Goal: Task Accomplishment & Management: Use online tool/utility

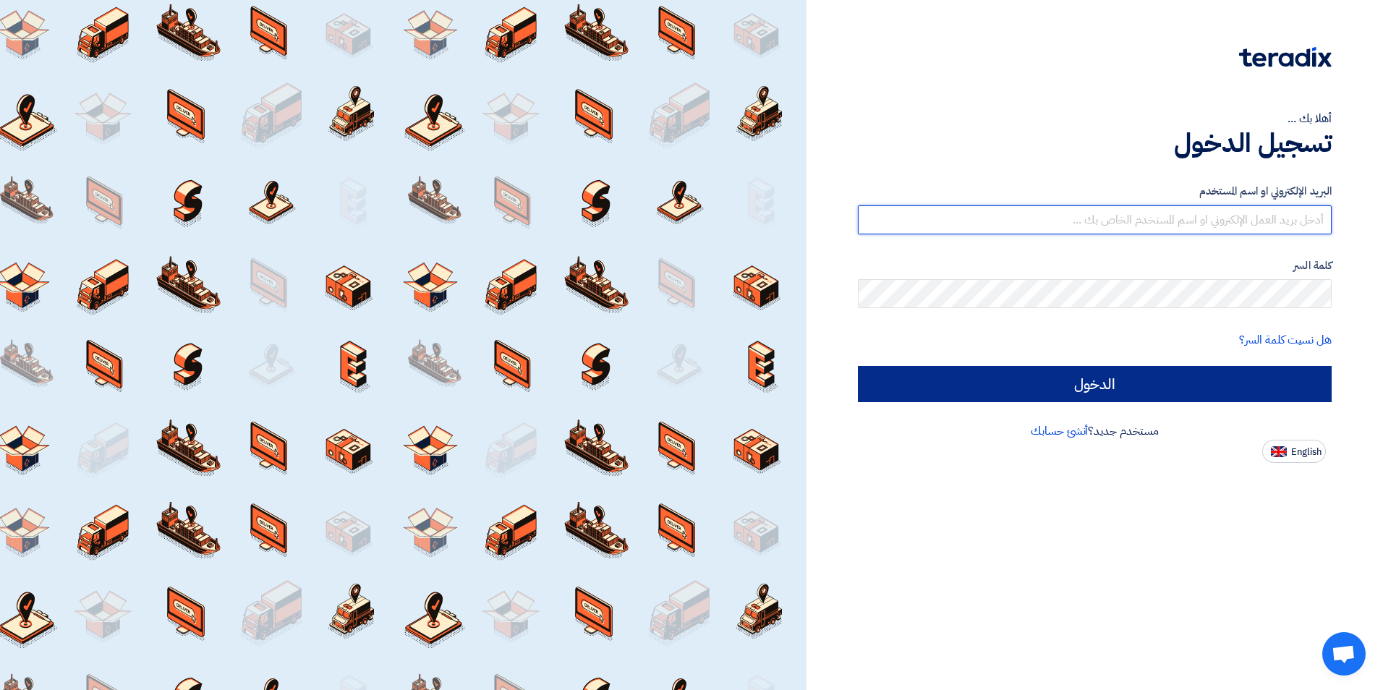
type input "[PERSON_NAME][EMAIL_ADDRESS][DOMAIN_NAME]"
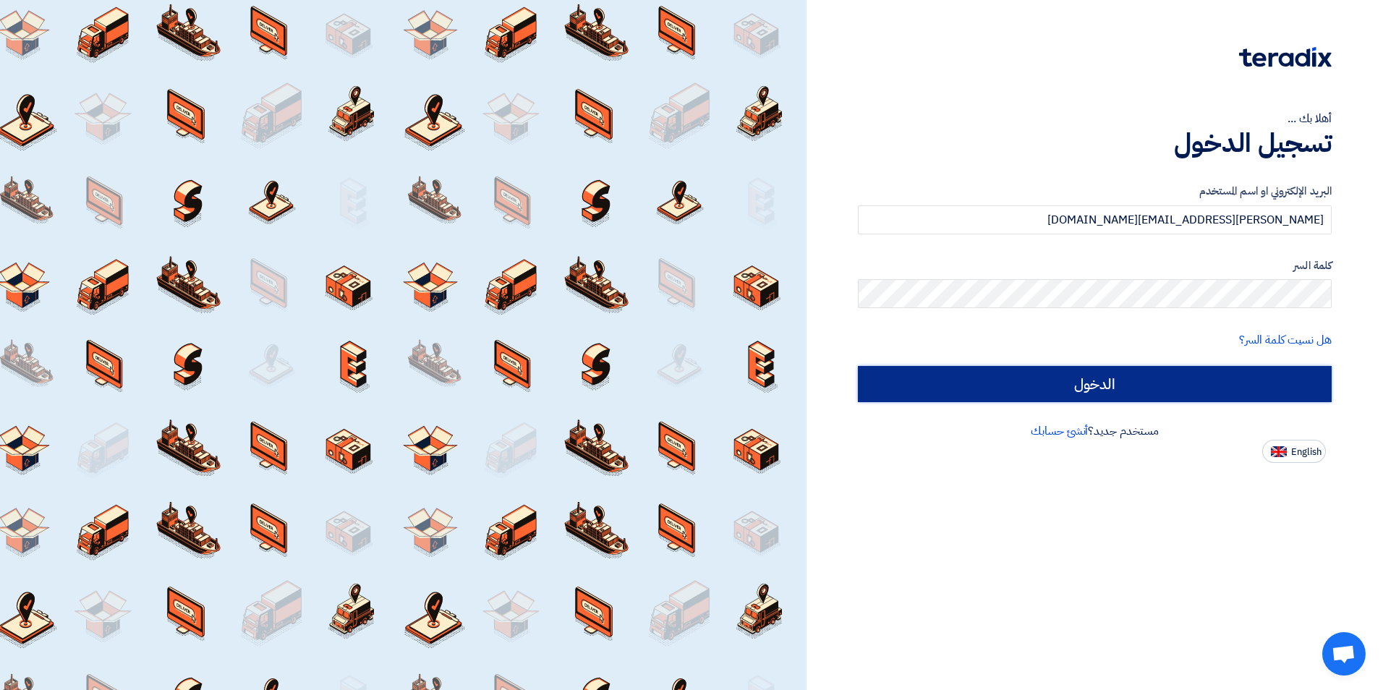
click at [1162, 380] on input "الدخول" at bounding box center [1095, 384] width 474 height 36
type input "Sign in"
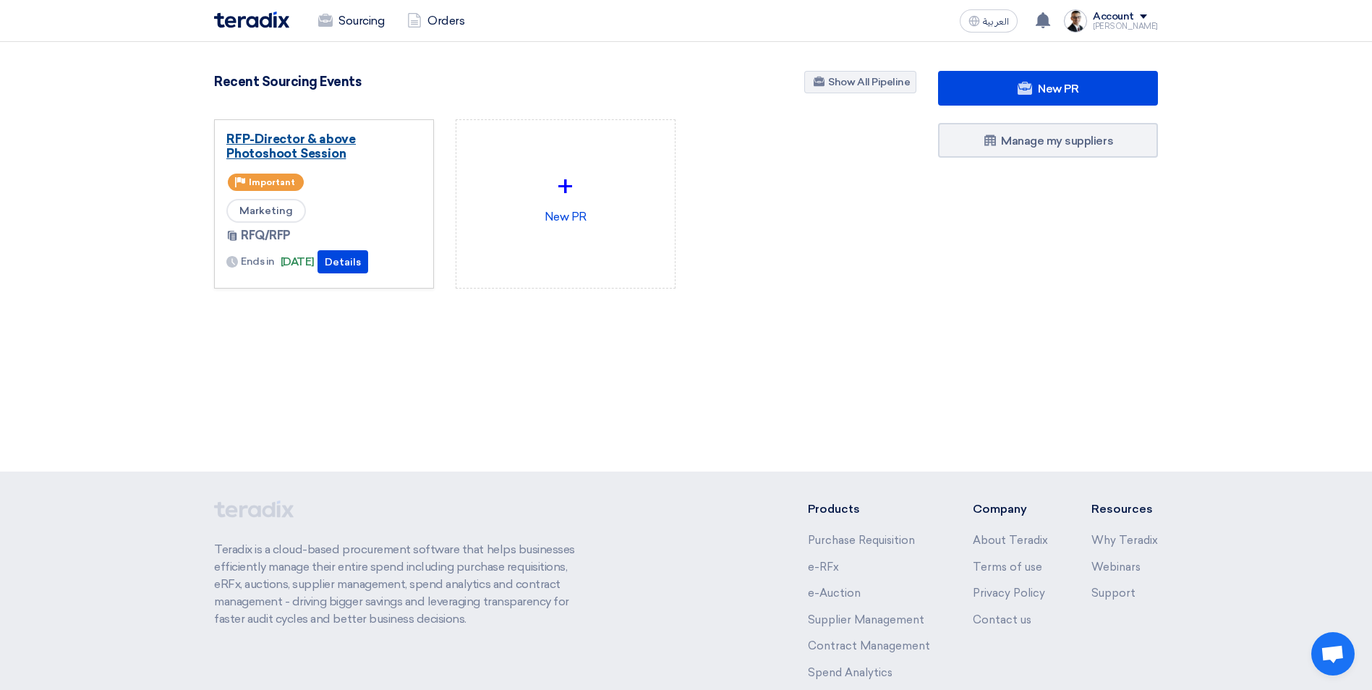
click at [335, 148] on link "RFP-Director & above Photoshoot Session" at bounding box center [323, 146] width 195 height 29
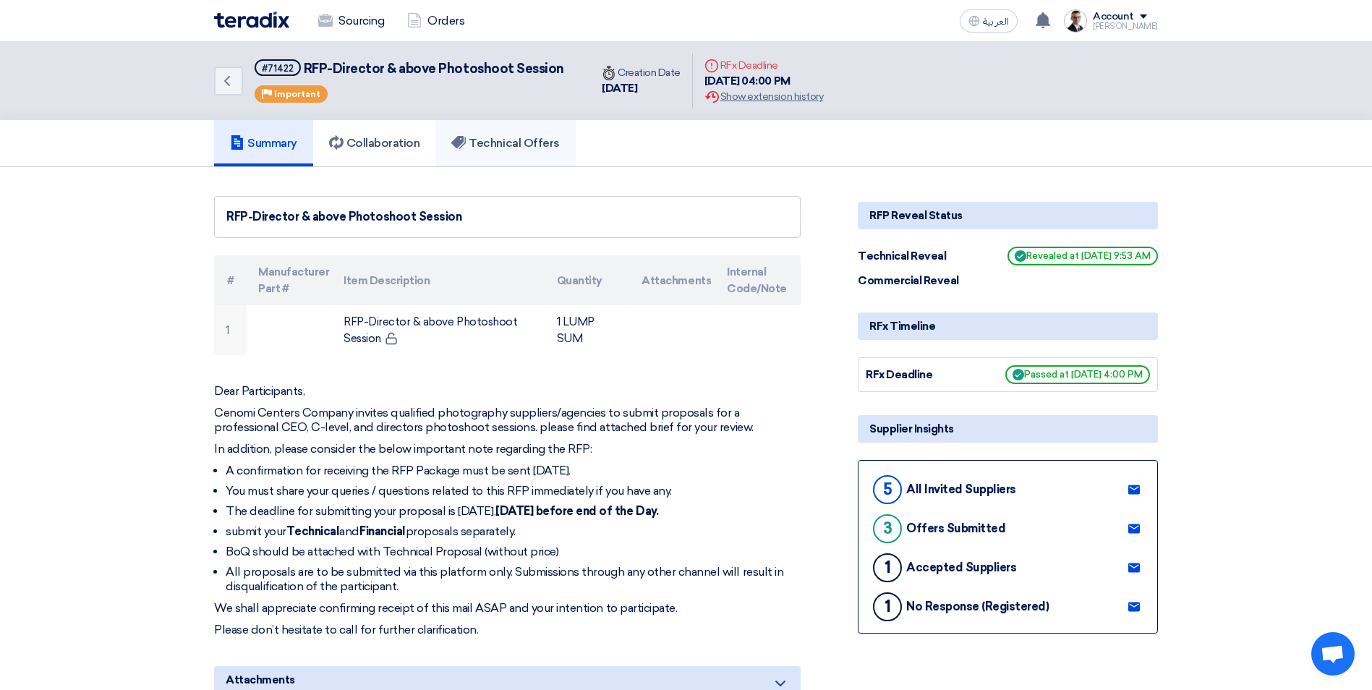
click at [516, 140] on h5 "Technical Offers" at bounding box center [505, 143] width 108 height 14
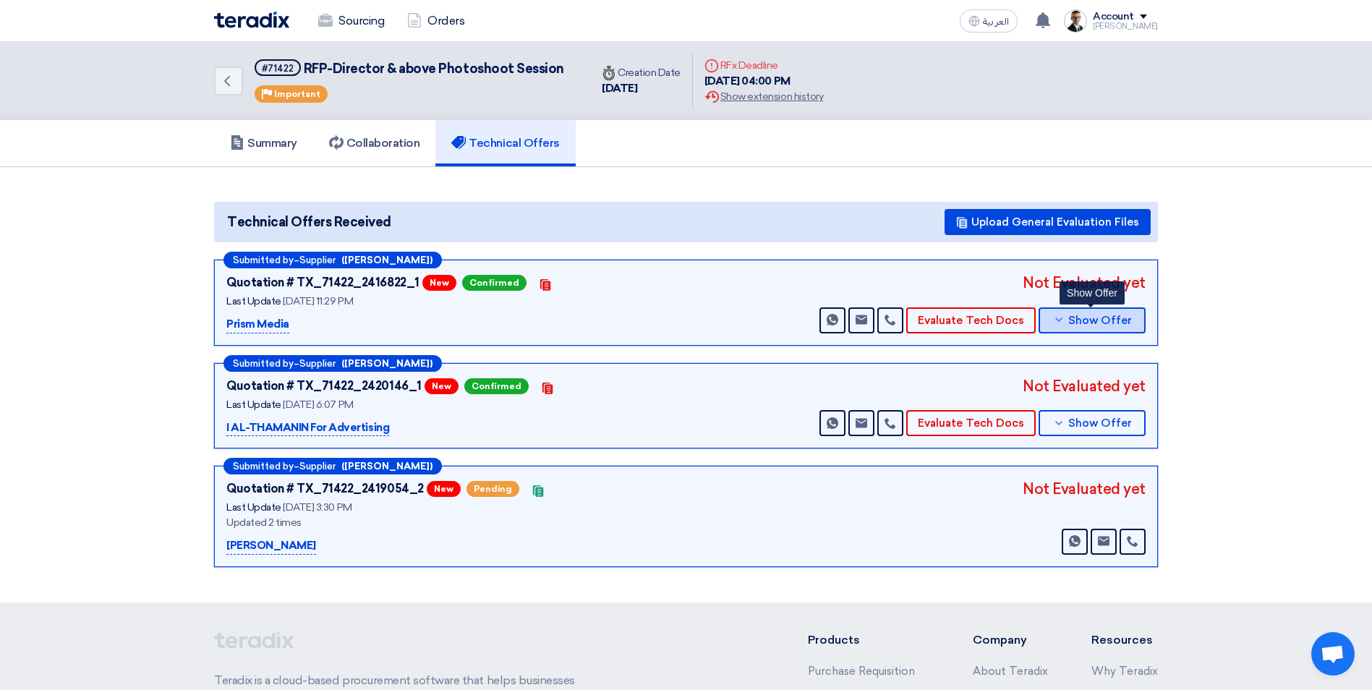
click at [1068, 323] on button "Show Offer" at bounding box center [1092, 320] width 107 height 26
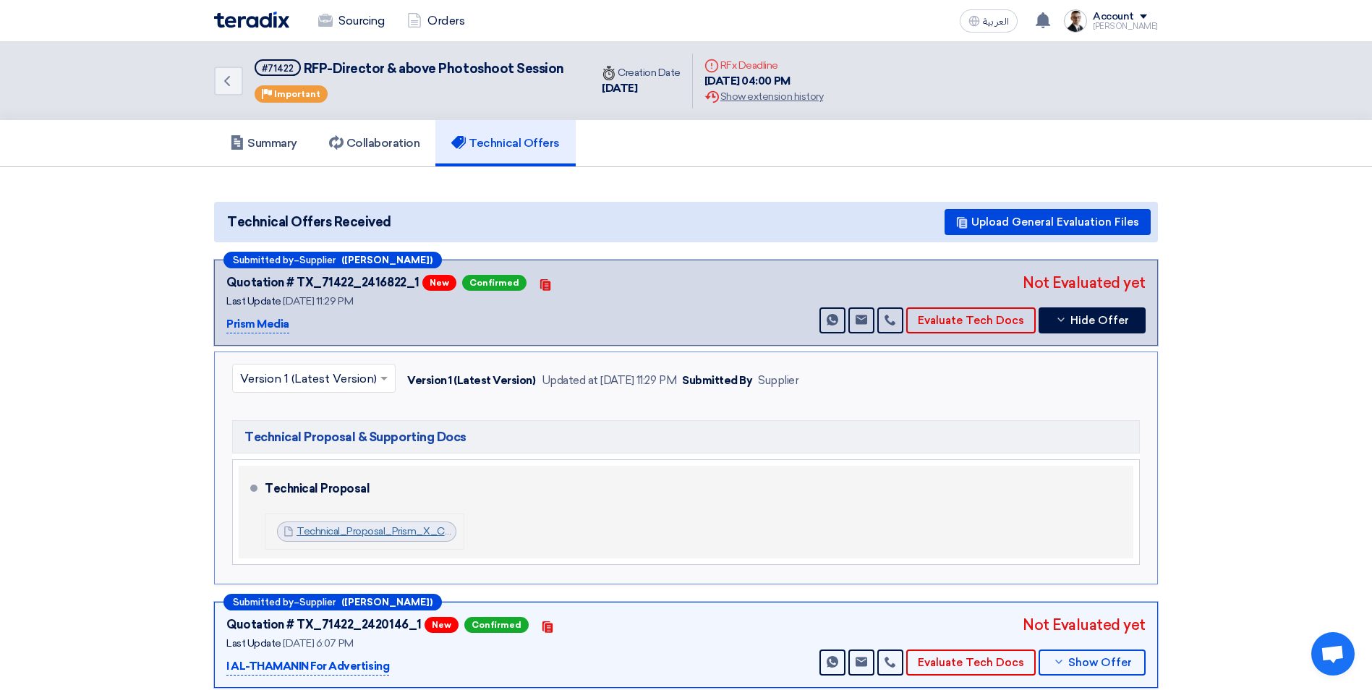
click at [349, 532] on link "Technical_Proposal_Prism_X_Cenomi_1758399602776.pdf" at bounding box center [435, 531] width 277 height 12
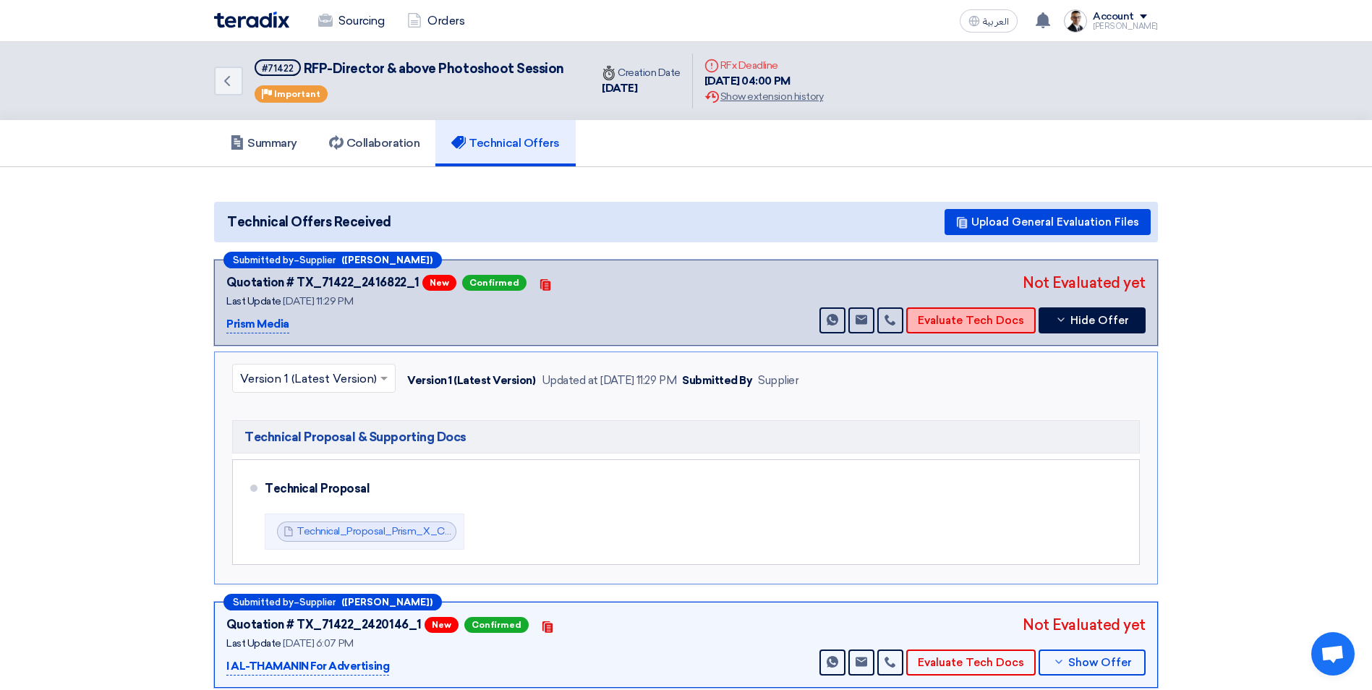
click at [944, 323] on button "Evaluate Tech Docs" at bounding box center [972, 320] width 130 height 26
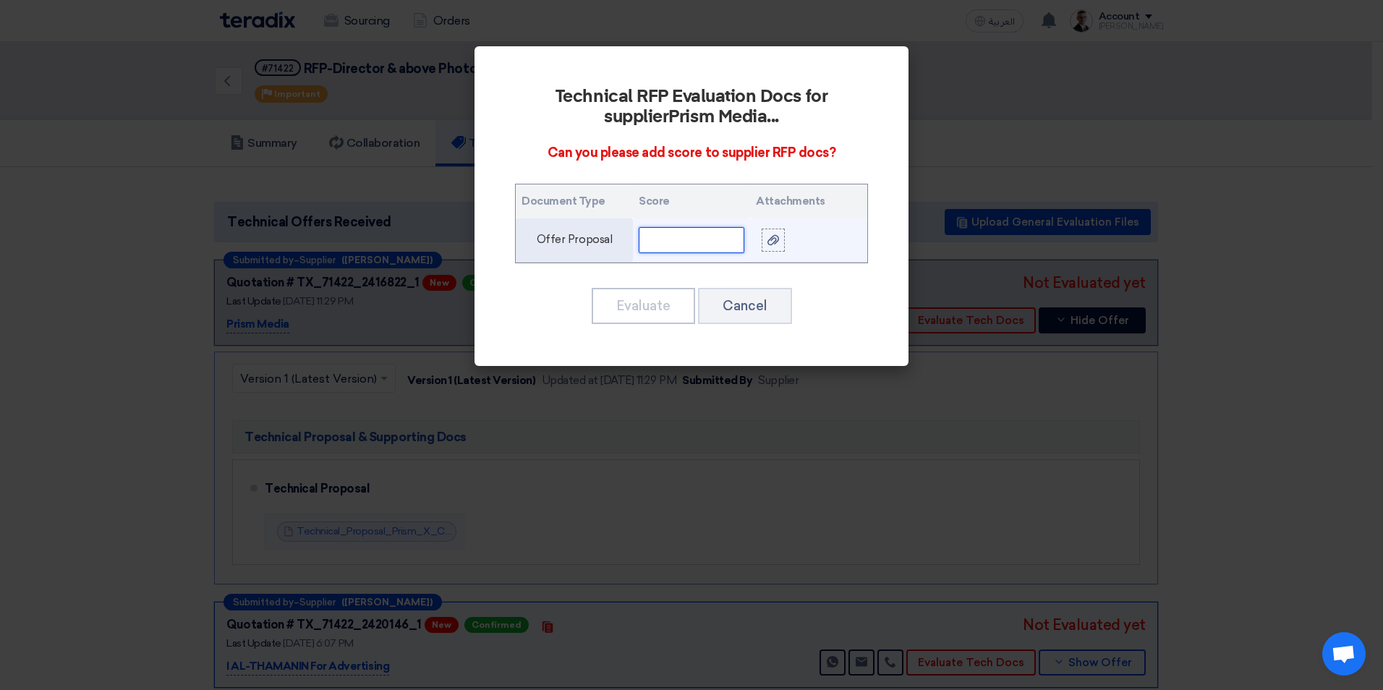
click at [718, 242] on input "text" at bounding box center [692, 240] width 106 height 26
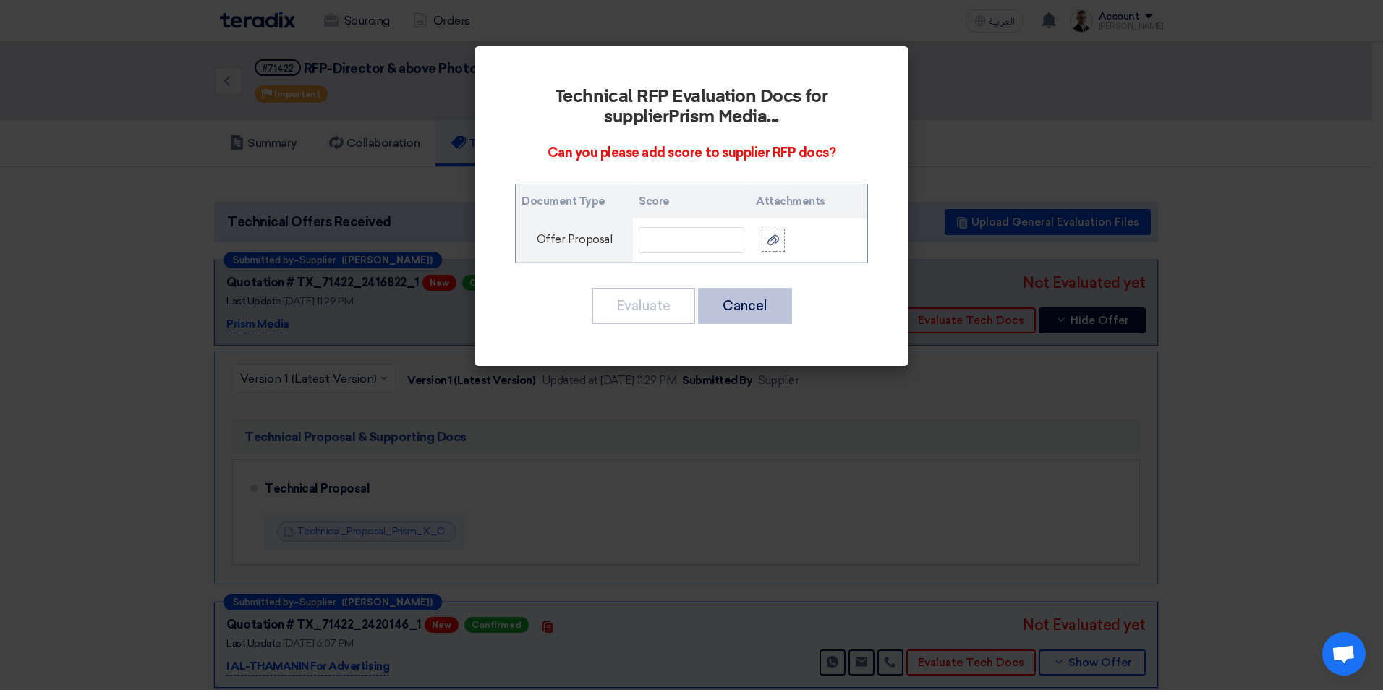
click at [763, 302] on button "Cancel" at bounding box center [745, 306] width 94 height 36
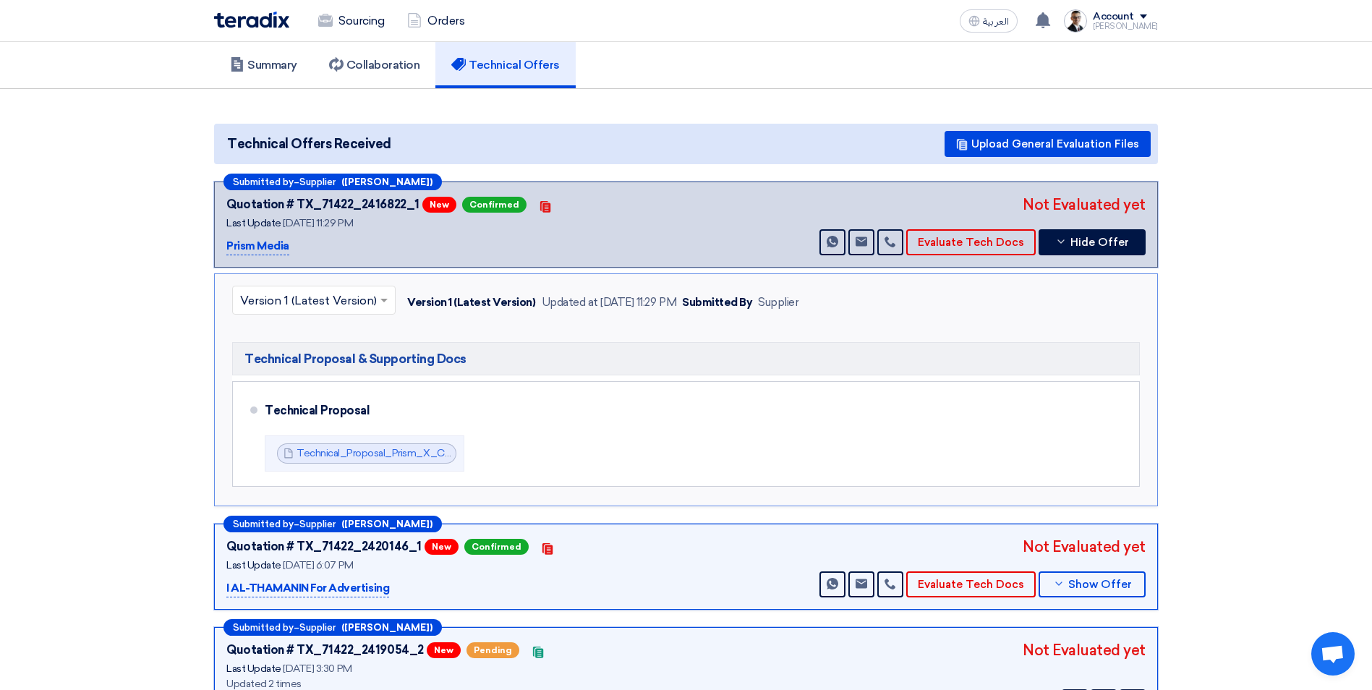
scroll to position [217, 0]
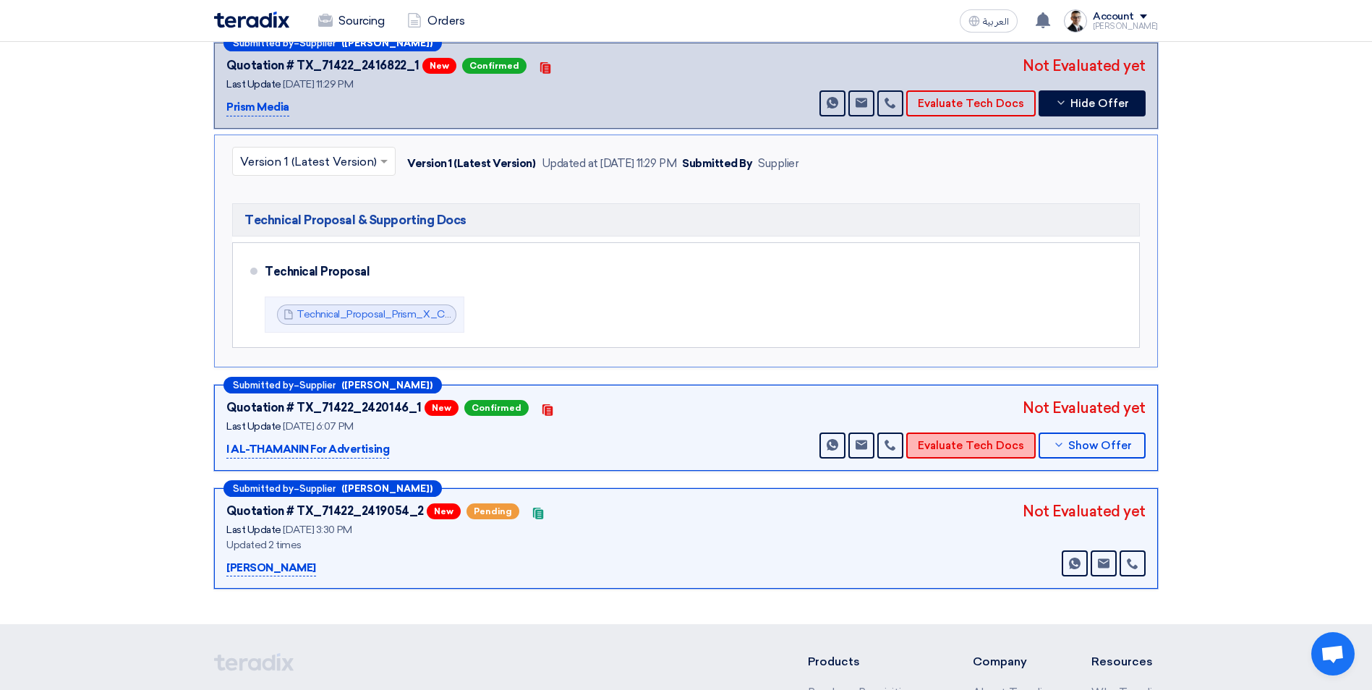
click at [967, 438] on button "Evaluate Tech Docs" at bounding box center [972, 446] width 130 height 26
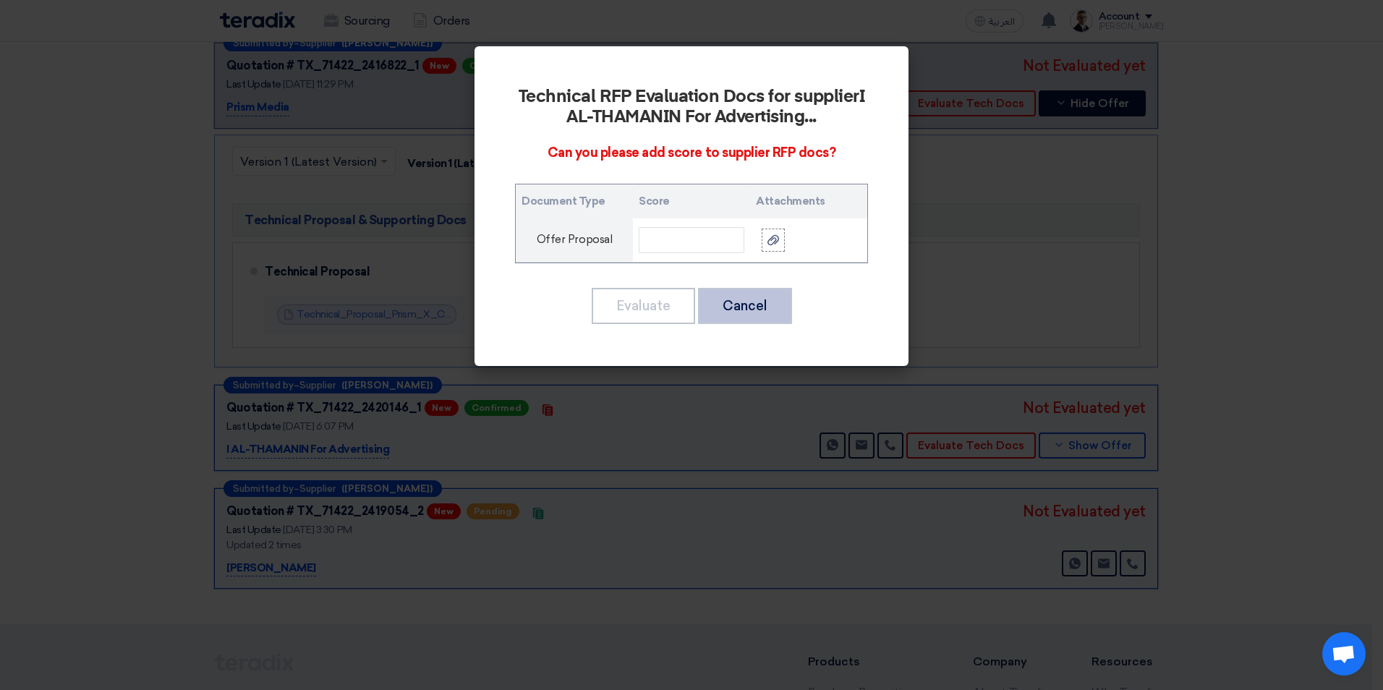
click at [765, 310] on button "Cancel" at bounding box center [745, 306] width 94 height 36
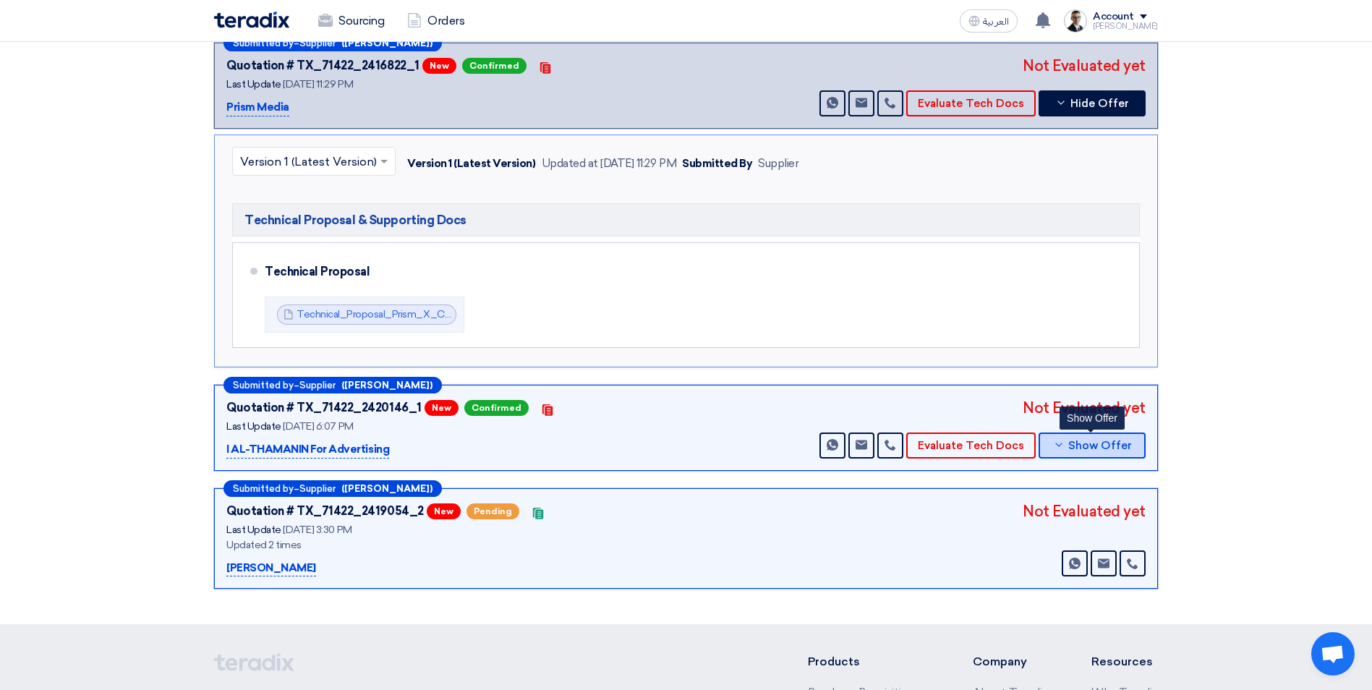
drag, startPoint x: 1116, startPoint y: 444, endPoint x: 1092, endPoint y: 444, distance: 23.9
click at [1116, 444] on span "Show Offer" at bounding box center [1101, 446] width 64 height 11
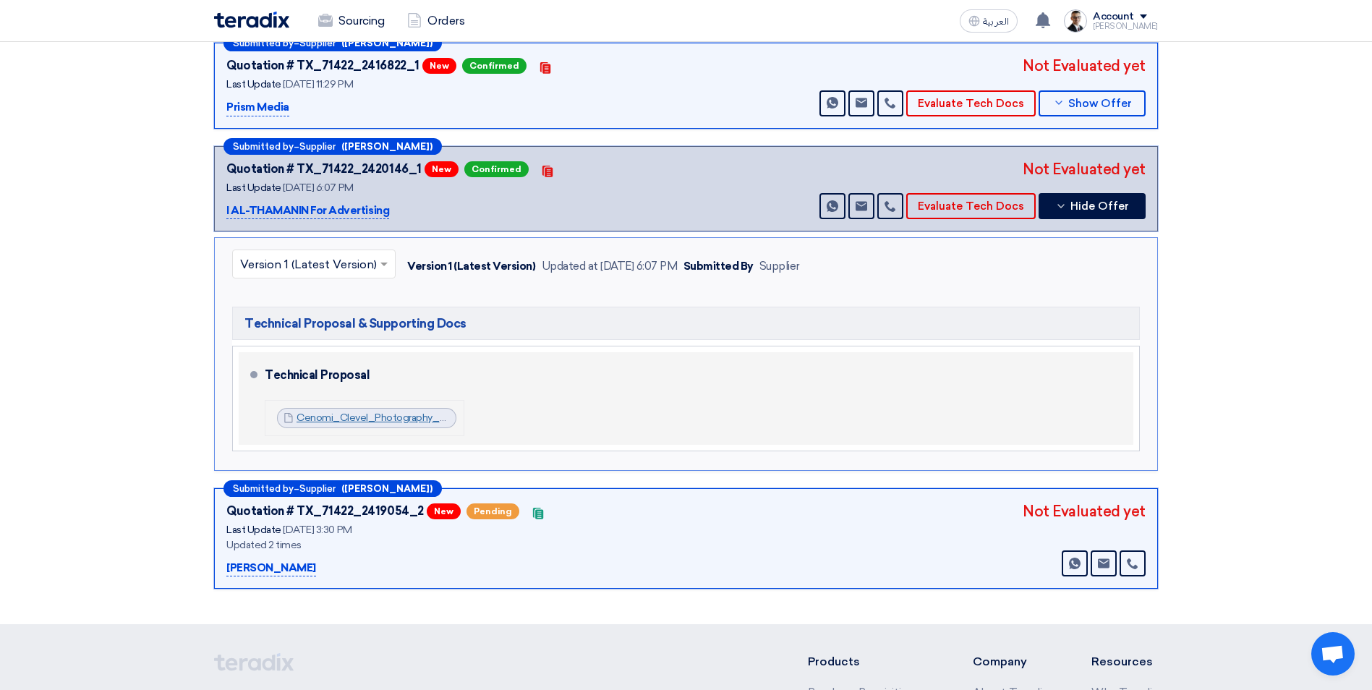
click at [365, 412] on link "Cenomi_Clevel_Photography__Tech_Proposalpptxcompressed_1758467006178.pdf" at bounding box center [495, 418] width 396 height 12
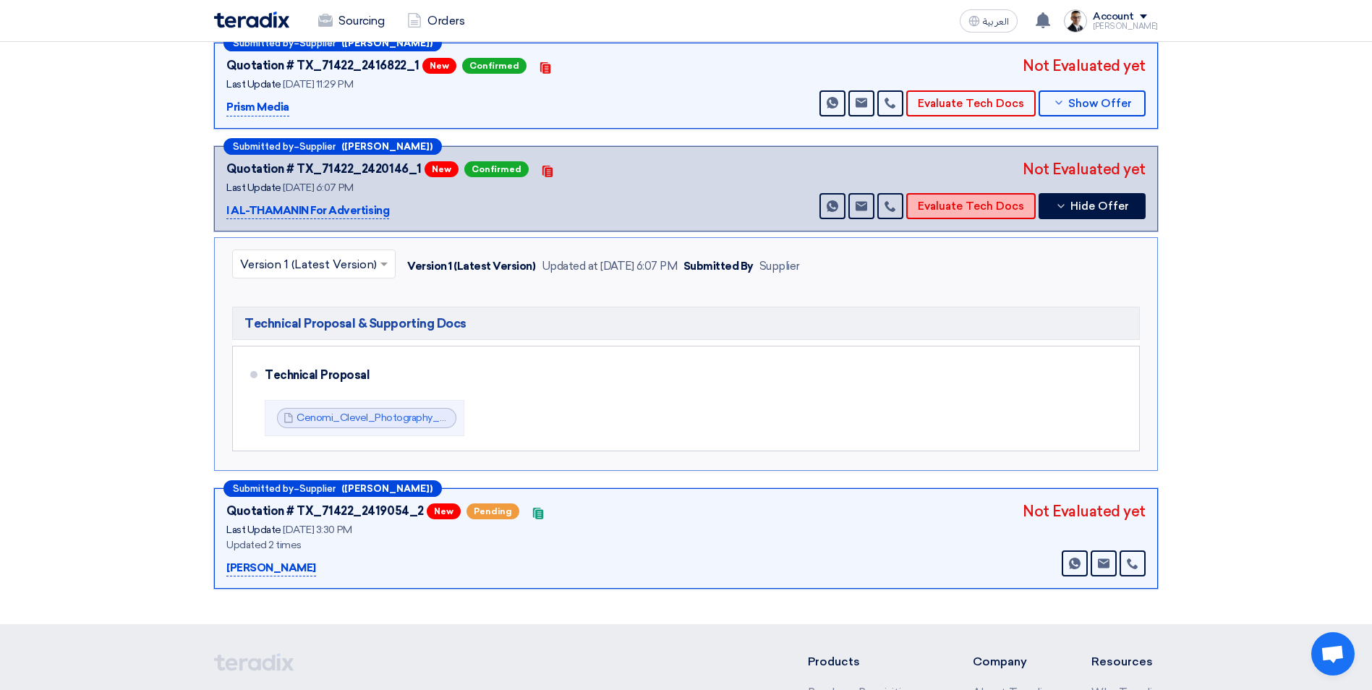
click at [988, 210] on button "Evaluate Tech Docs" at bounding box center [972, 206] width 130 height 26
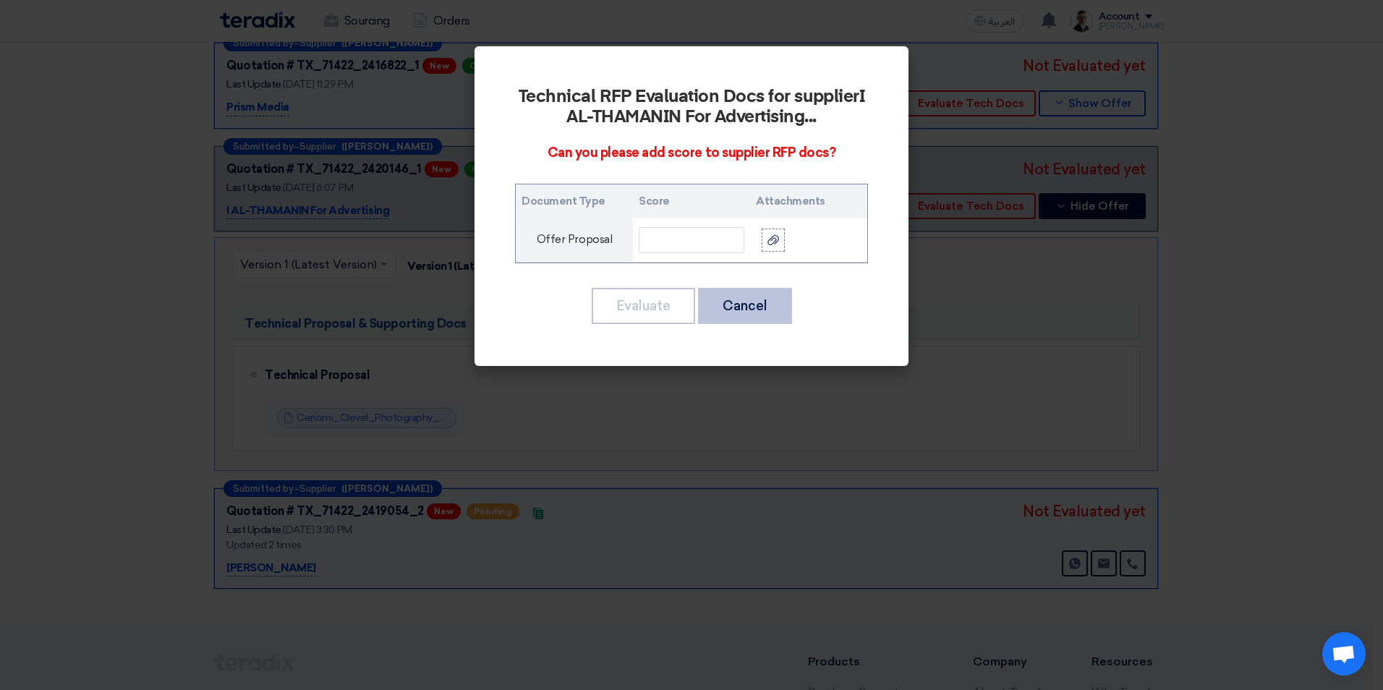
click at [768, 310] on button "Cancel" at bounding box center [745, 306] width 94 height 36
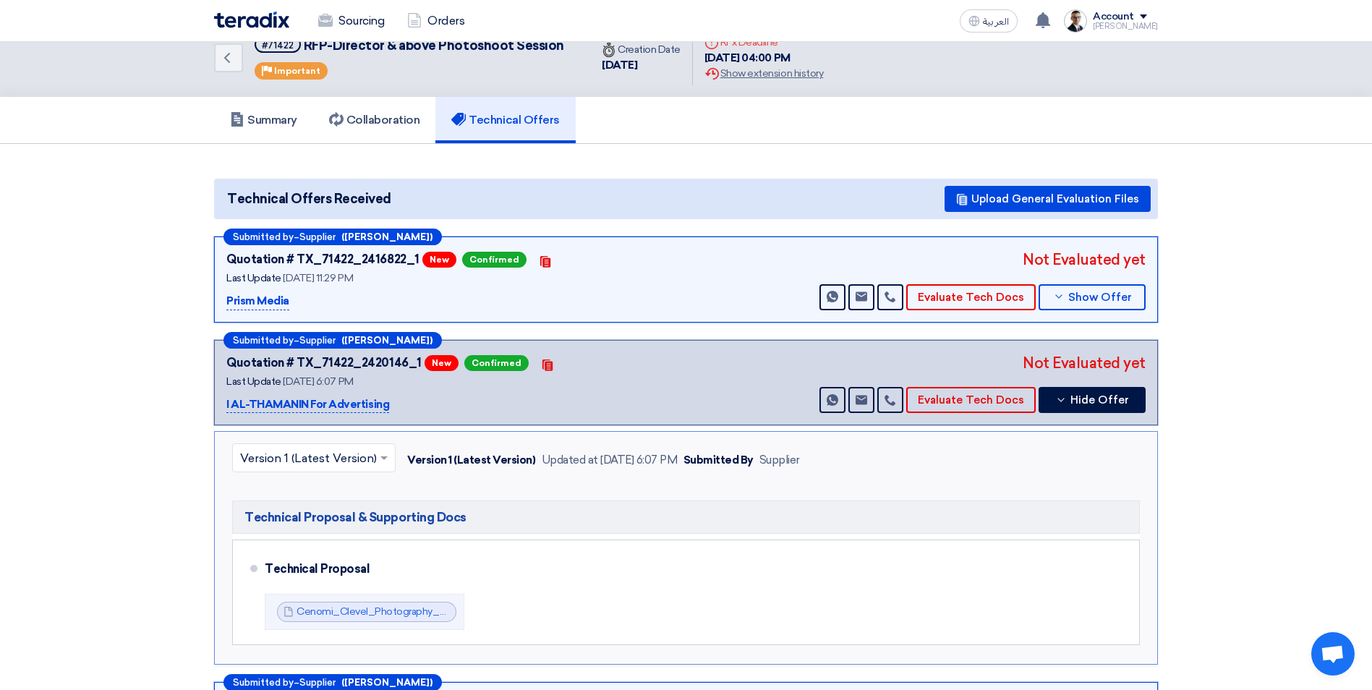
scroll to position [0, 0]
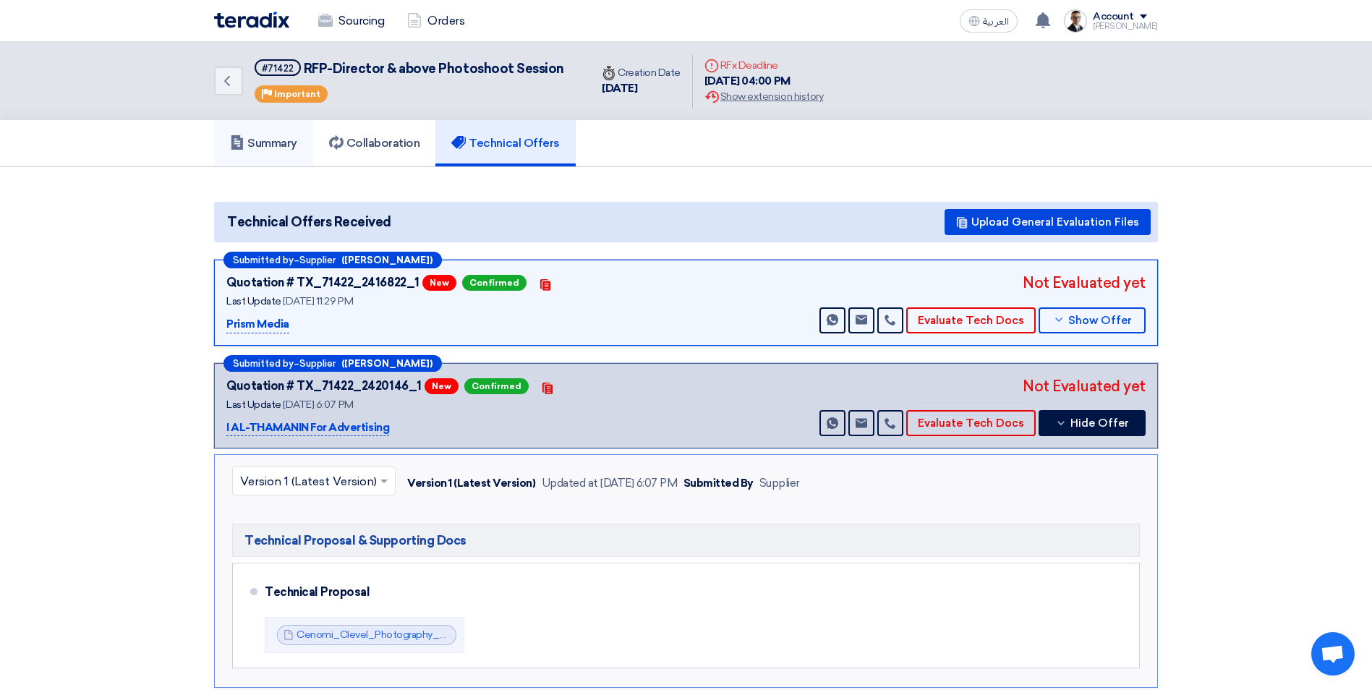
click at [297, 137] on h5 "Summary" at bounding box center [263, 143] width 67 height 14
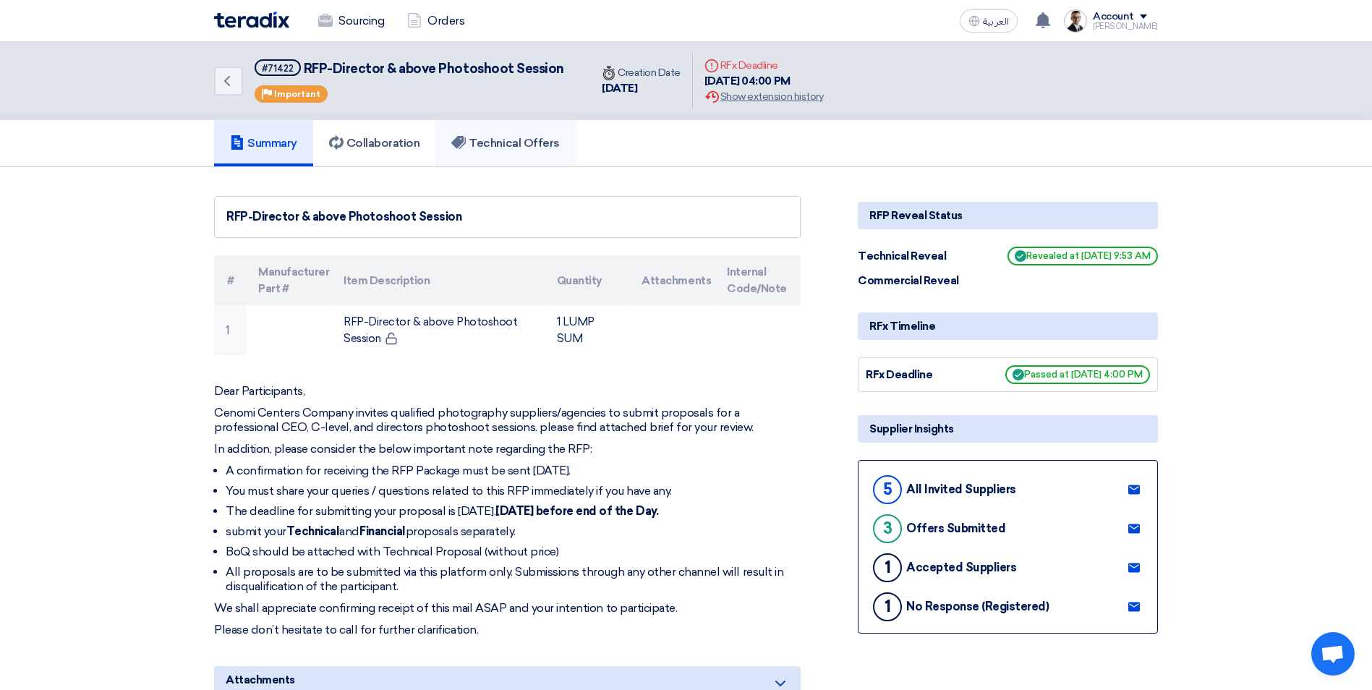
click at [492, 151] on link "Technical Offers" at bounding box center [506, 143] width 140 height 46
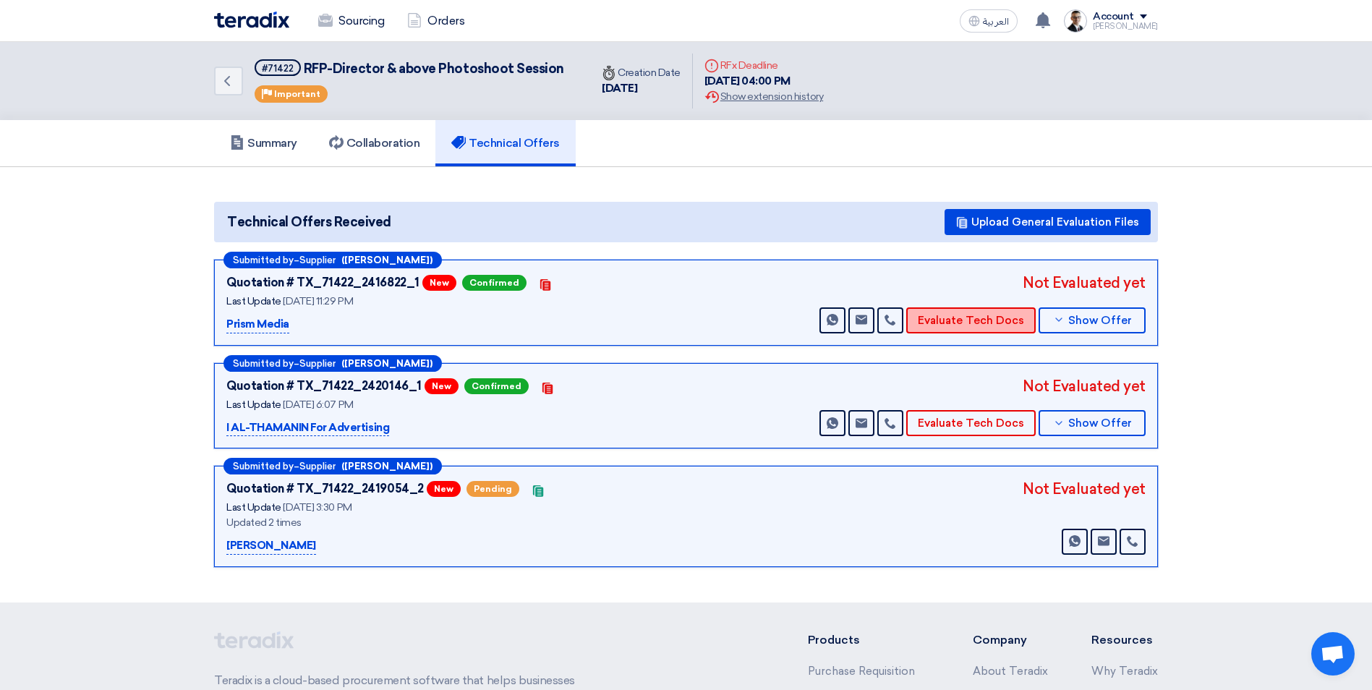
click at [962, 314] on button "Evaluate Tech Docs" at bounding box center [972, 320] width 130 height 26
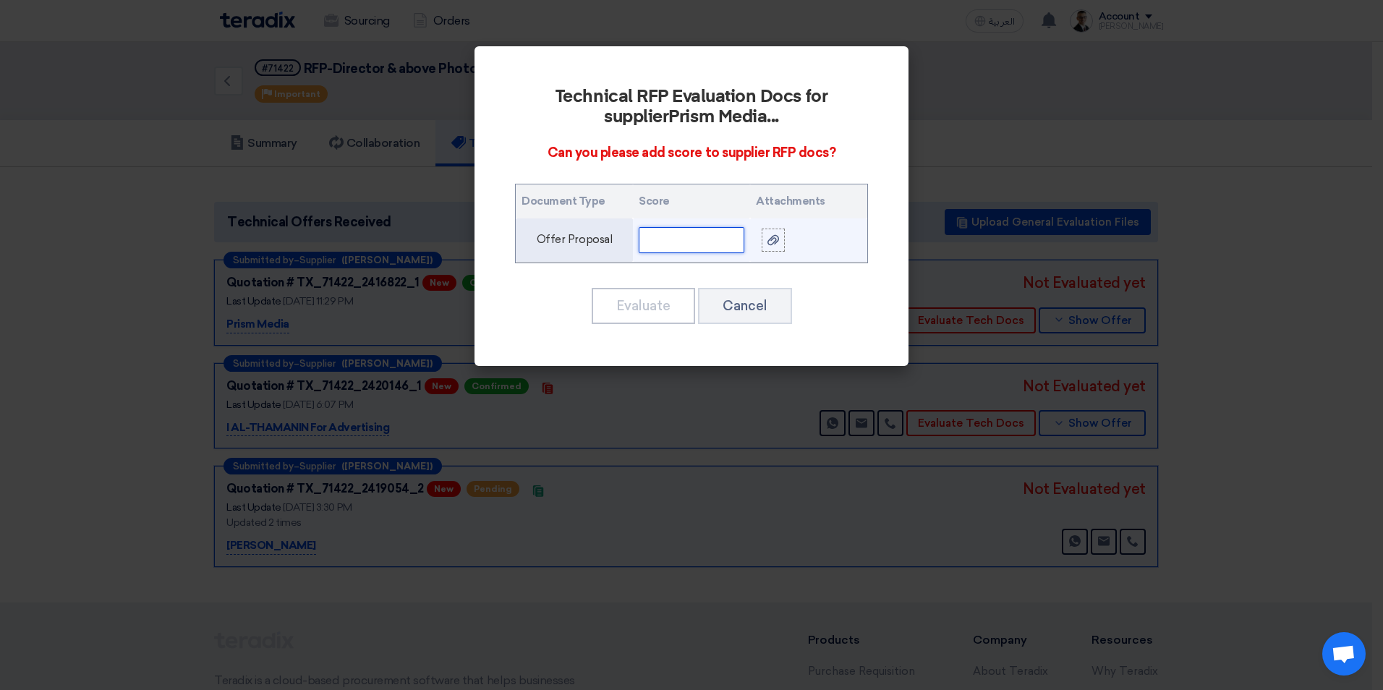
click at [674, 245] on input "text" at bounding box center [692, 240] width 106 height 26
type input "8"
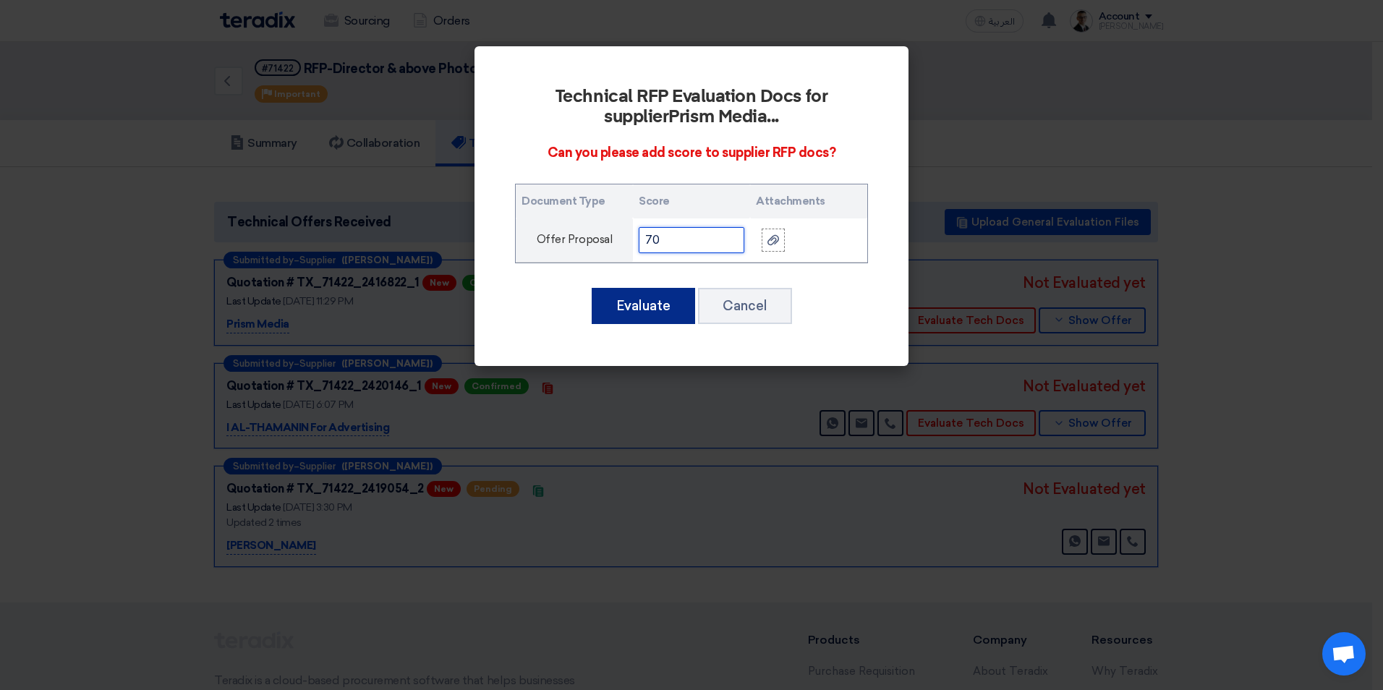
type input "70"
click at [640, 310] on button "Evaluate" at bounding box center [643, 306] width 103 height 36
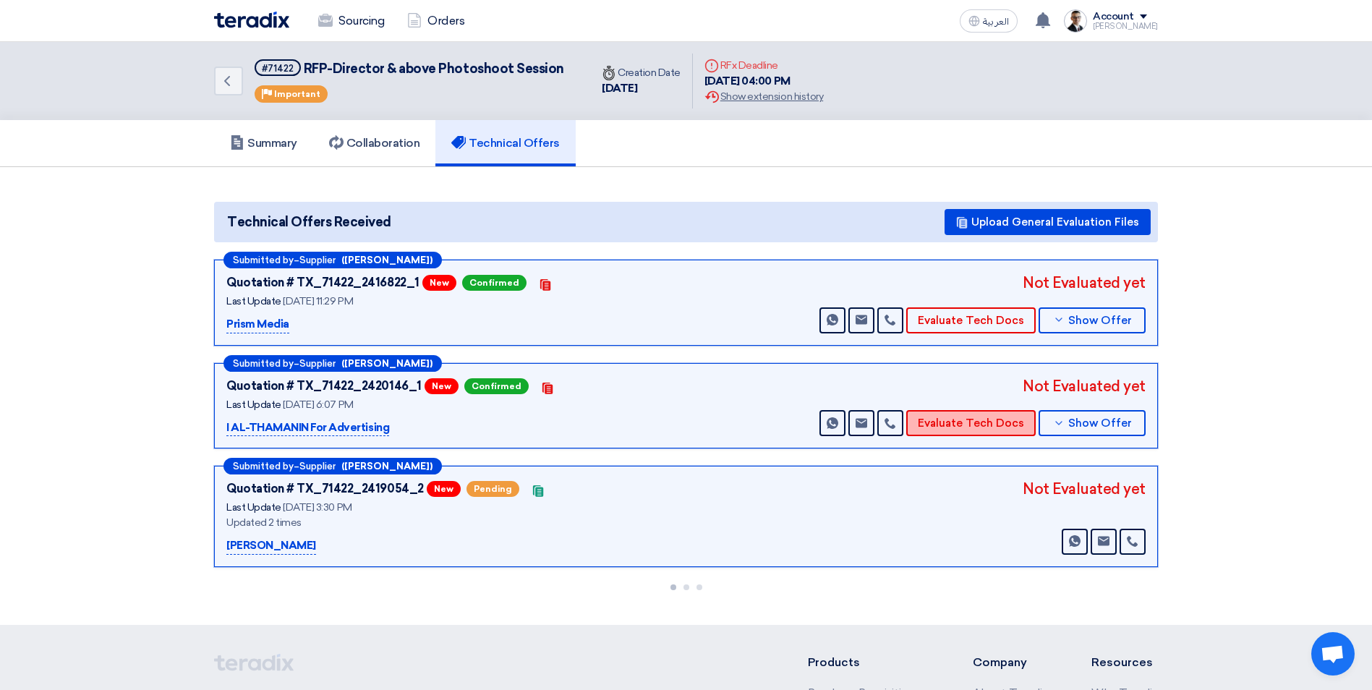
click at [950, 420] on button "Evaluate Tech Docs" at bounding box center [972, 423] width 130 height 26
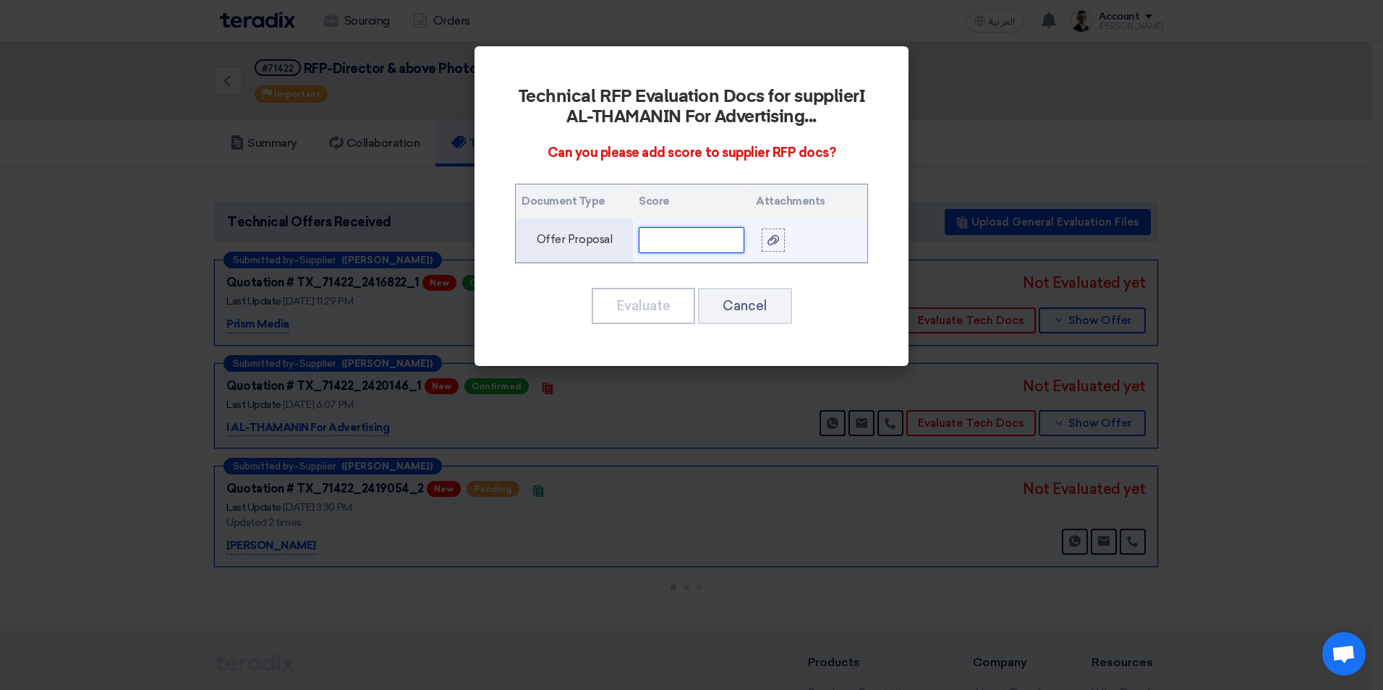
click at [716, 246] on input "text" at bounding box center [692, 240] width 106 height 26
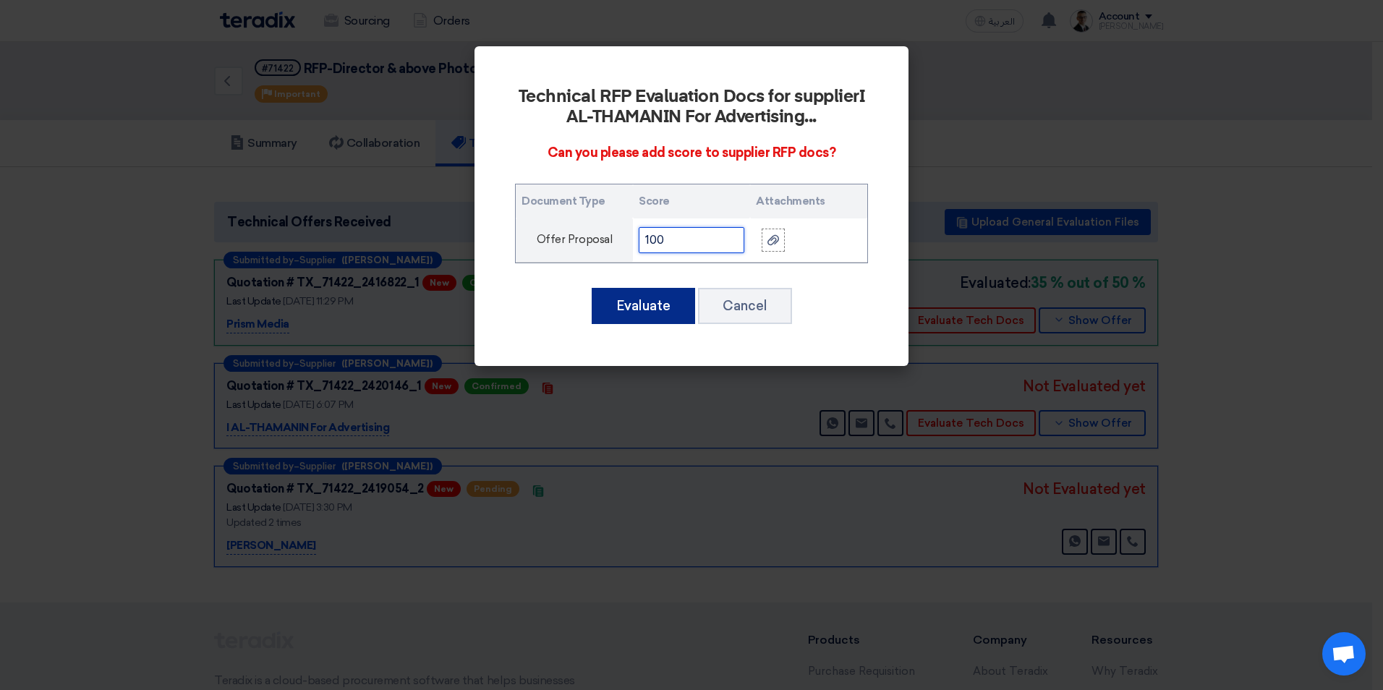
type input "100"
click at [663, 298] on button "Evaluate" at bounding box center [643, 306] width 103 height 36
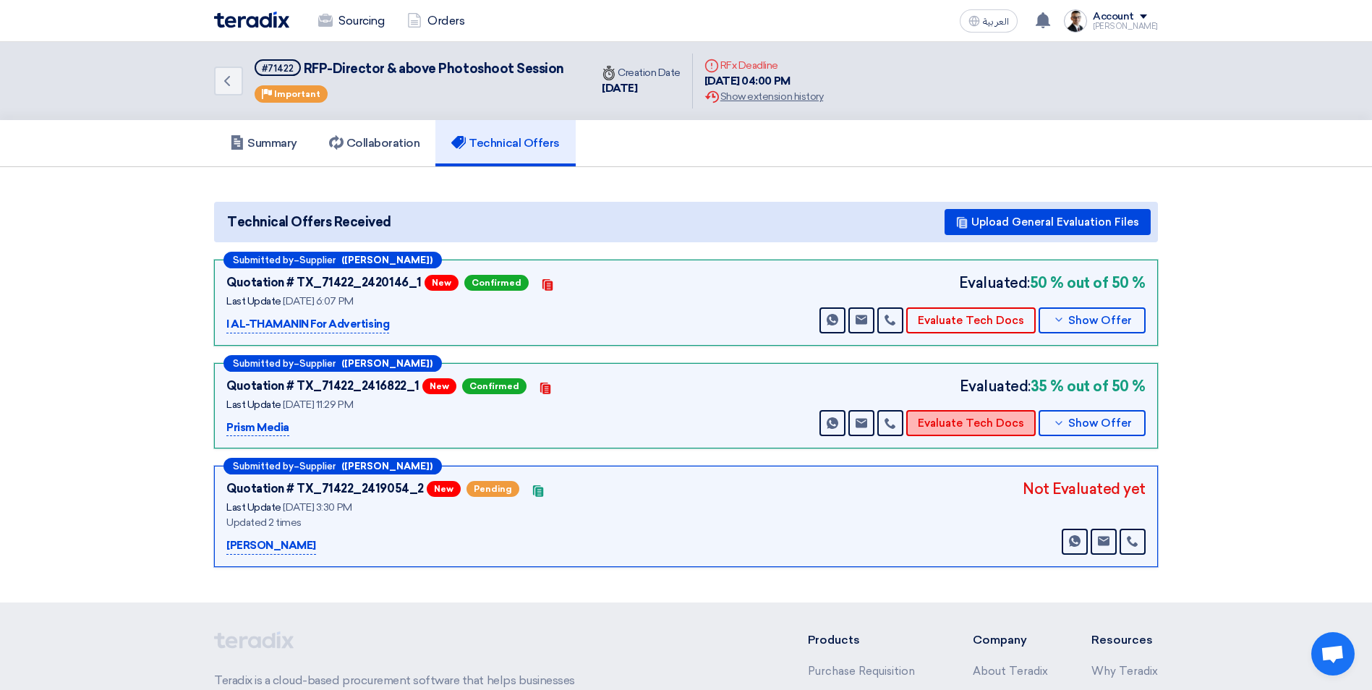
click at [968, 425] on button "Evaluate Tech Docs" at bounding box center [972, 423] width 130 height 26
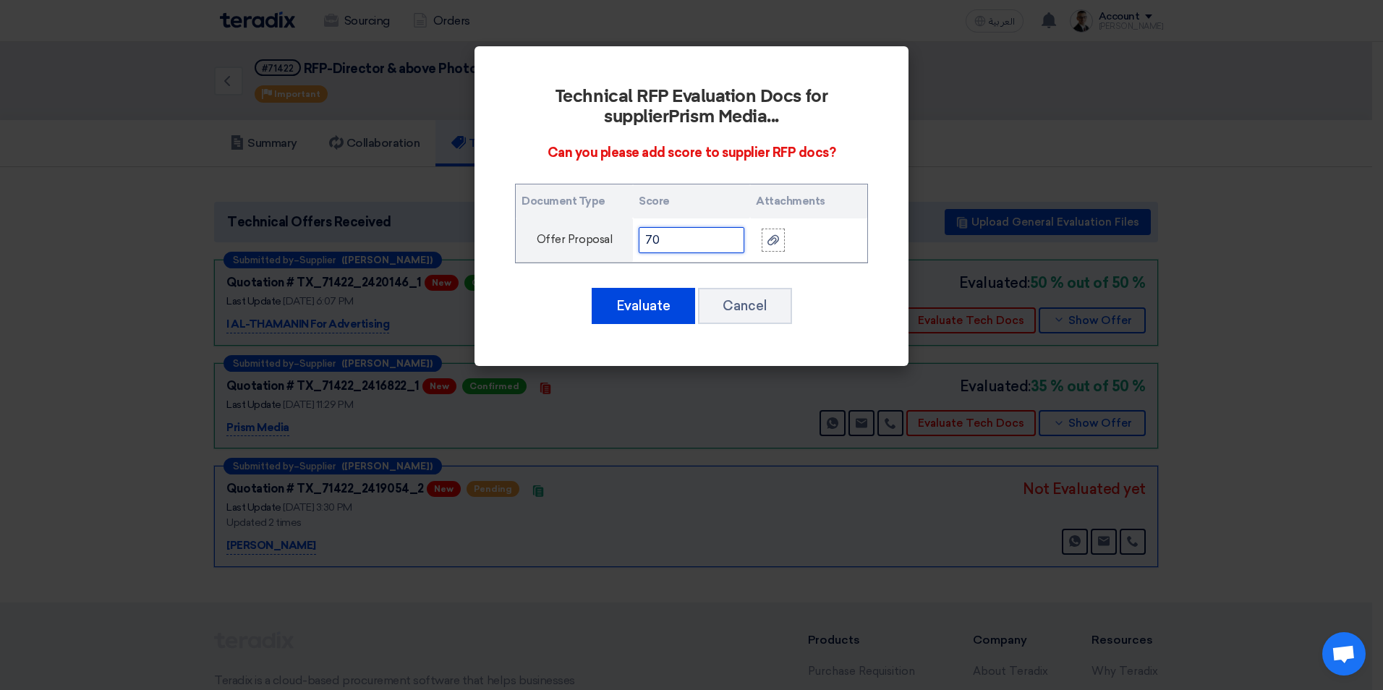
drag, startPoint x: 713, startPoint y: 244, endPoint x: 464, endPoint y: 242, distance: 248.9
click at [464, 242] on modal-container "Technical RFP Evaluation Docs for supplier Prism Media ... Can you please add s…" at bounding box center [691, 345] width 1383 height 690
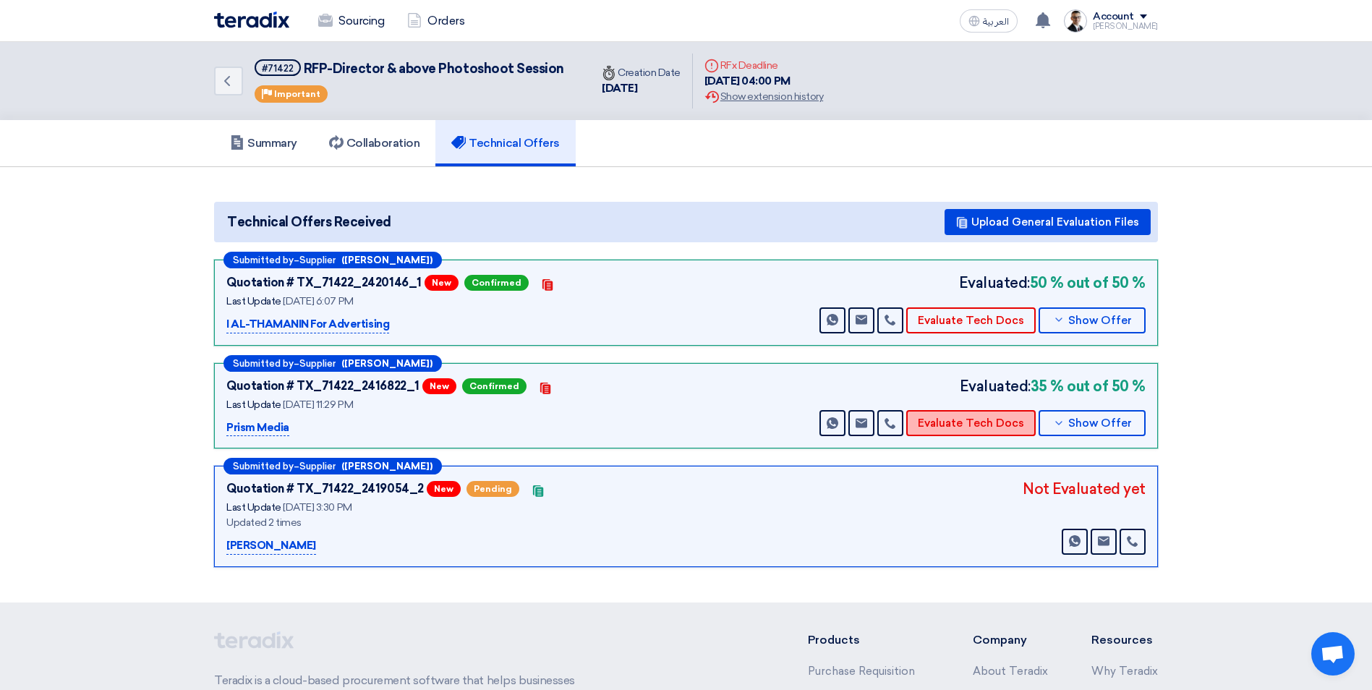
click at [952, 430] on button "Evaluate Tech Docs" at bounding box center [972, 423] width 130 height 26
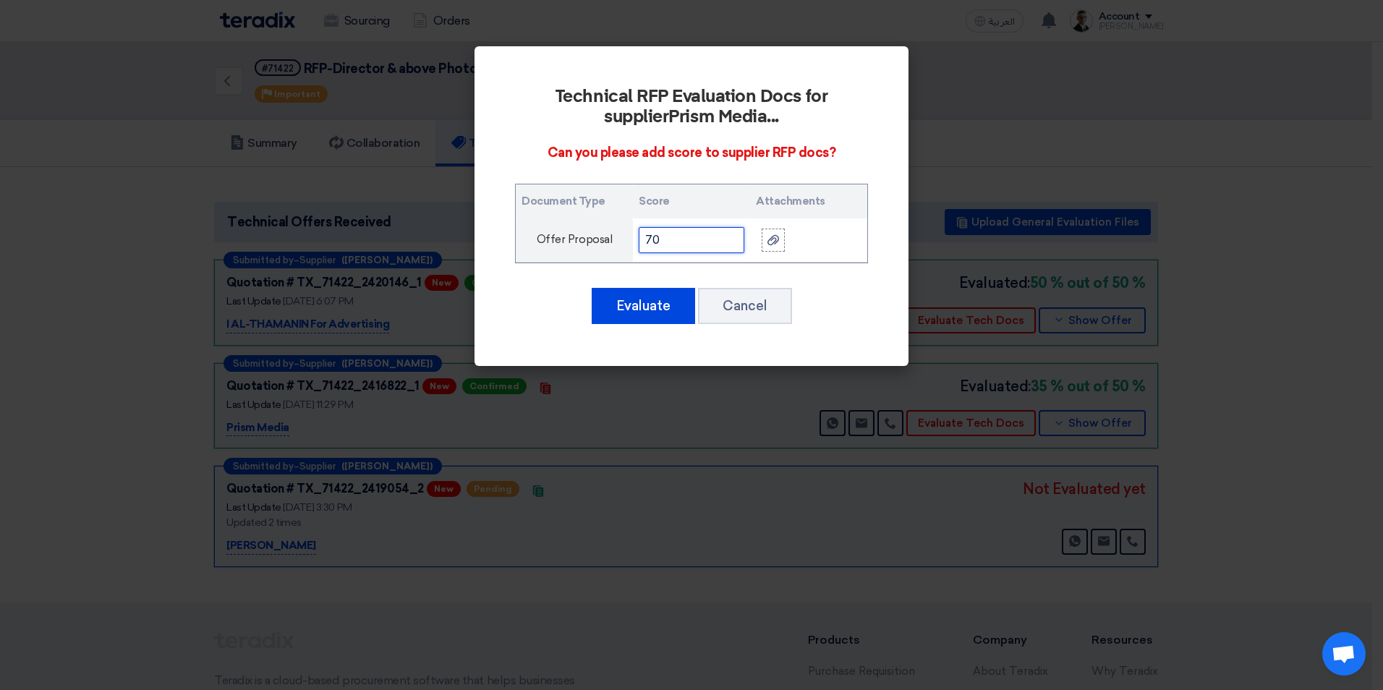
drag, startPoint x: 685, startPoint y: 245, endPoint x: 449, endPoint y: 229, distance: 236.3
click at [462, 229] on modal-container "Technical RFP Evaluation Docs for supplier Prism Media ... Can you please add s…" at bounding box center [691, 345] width 1383 height 690
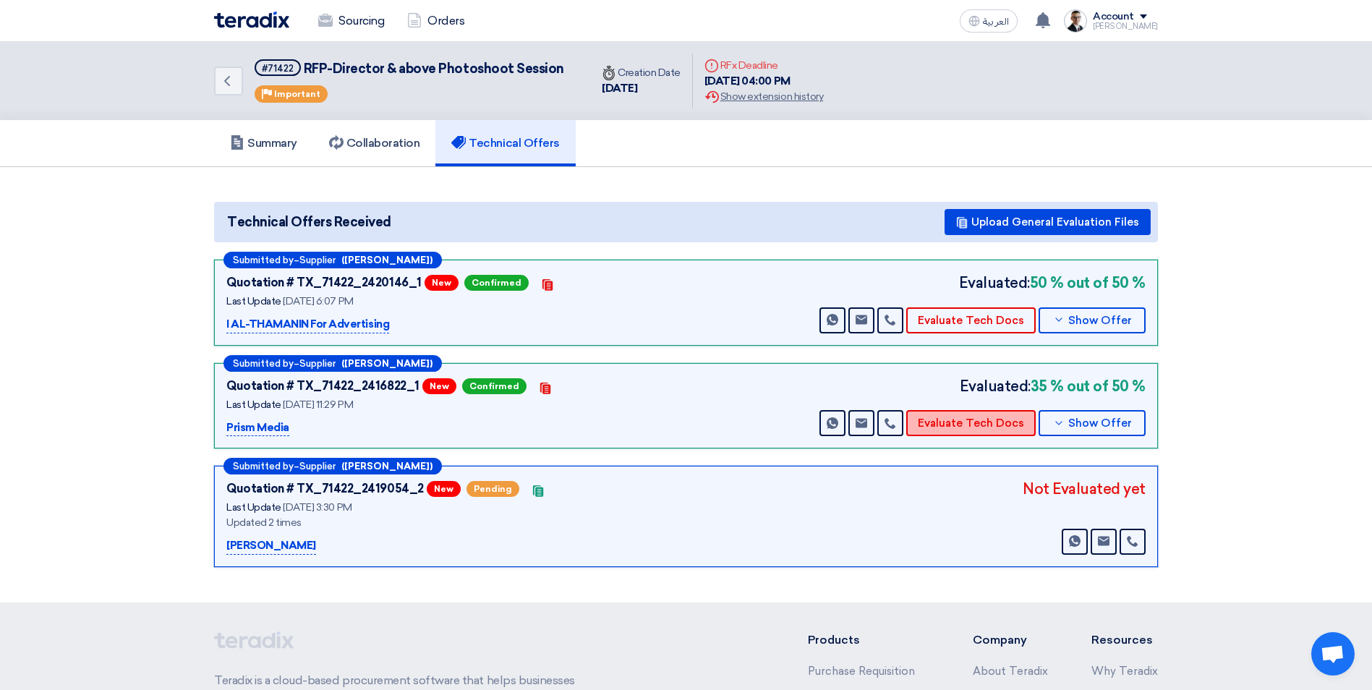
click at [991, 417] on button "Evaluate Tech Docs" at bounding box center [972, 423] width 130 height 26
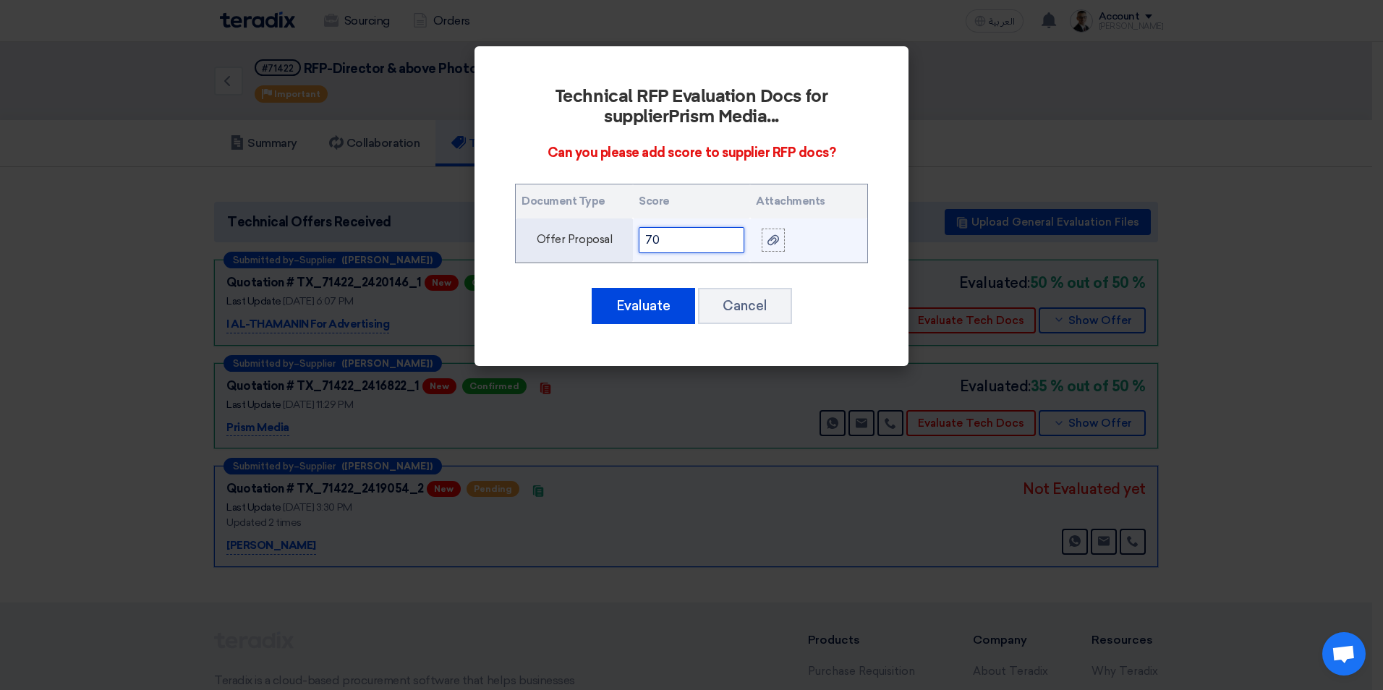
click at [654, 237] on input "70" at bounding box center [692, 240] width 106 height 26
click at [653, 237] on input "70" at bounding box center [692, 240] width 106 height 26
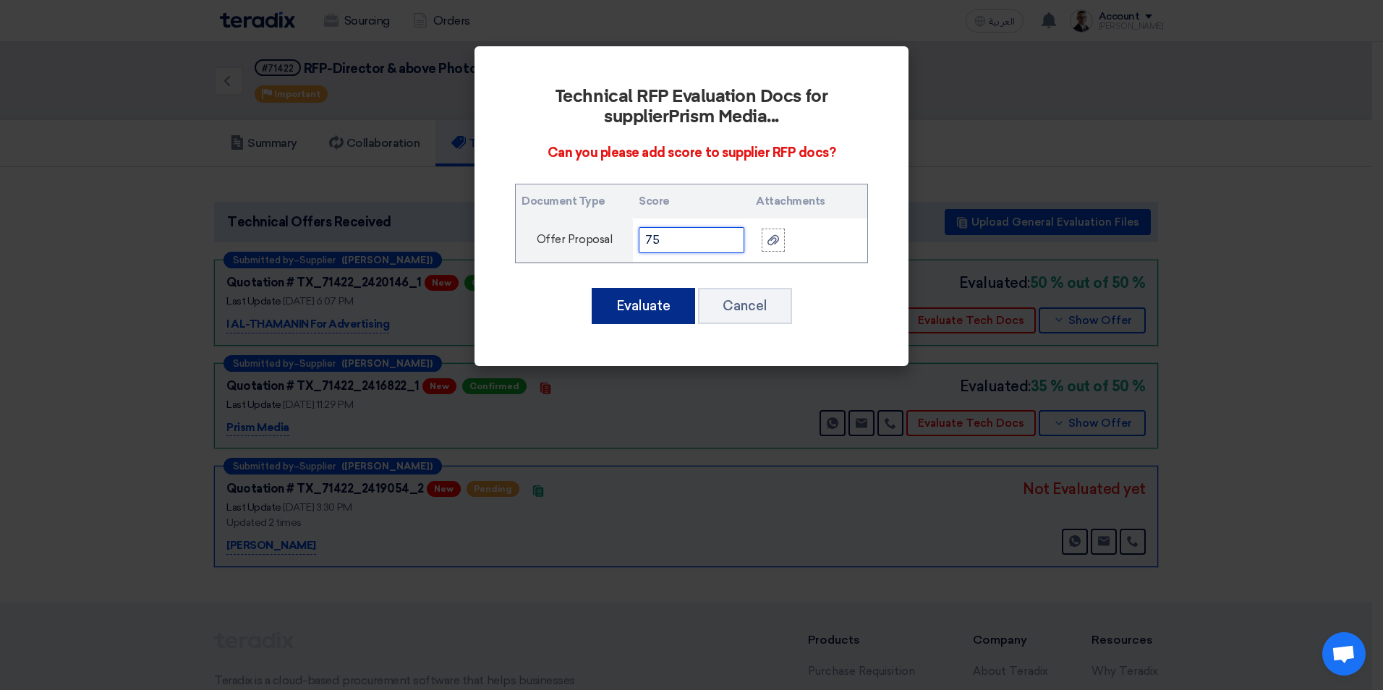
type input "75"
click at [634, 297] on button "Evaluate" at bounding box center [643, 306] width 103 height 36
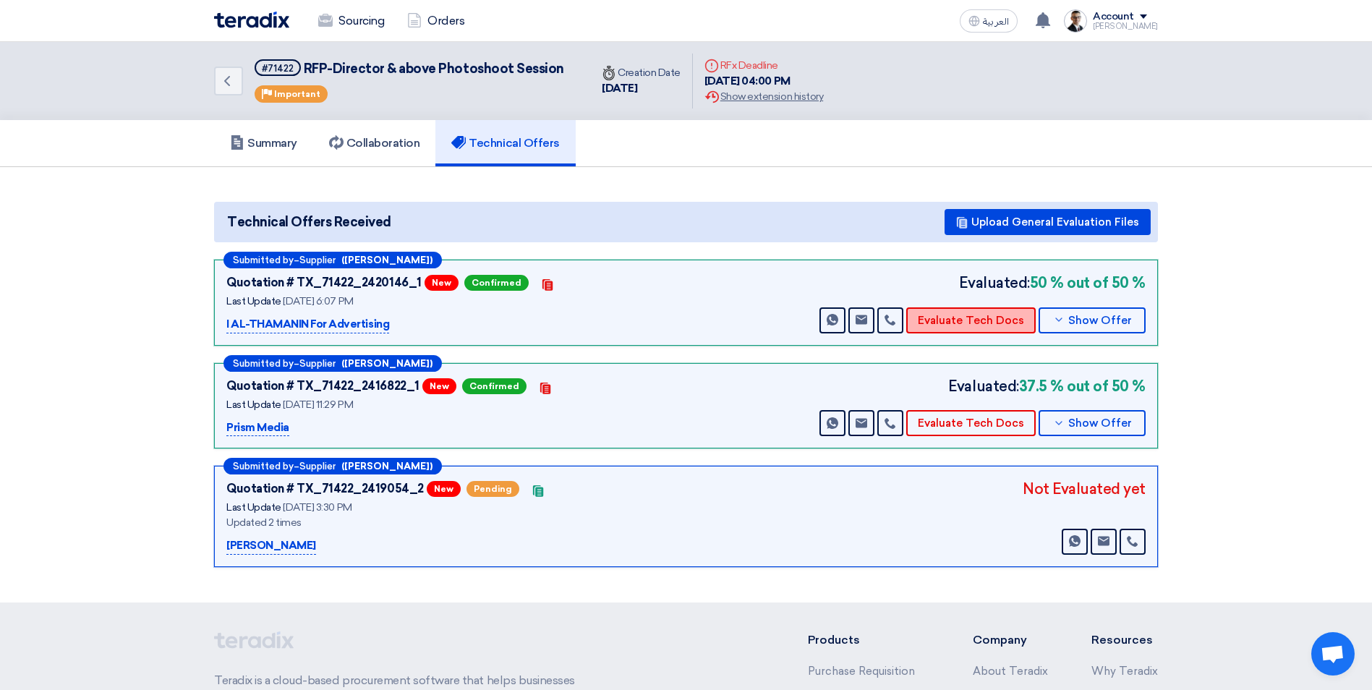
click at [987, 321] on button "Evaluate Tech Docs" at bounding box center [972, 320] width 130 height 26
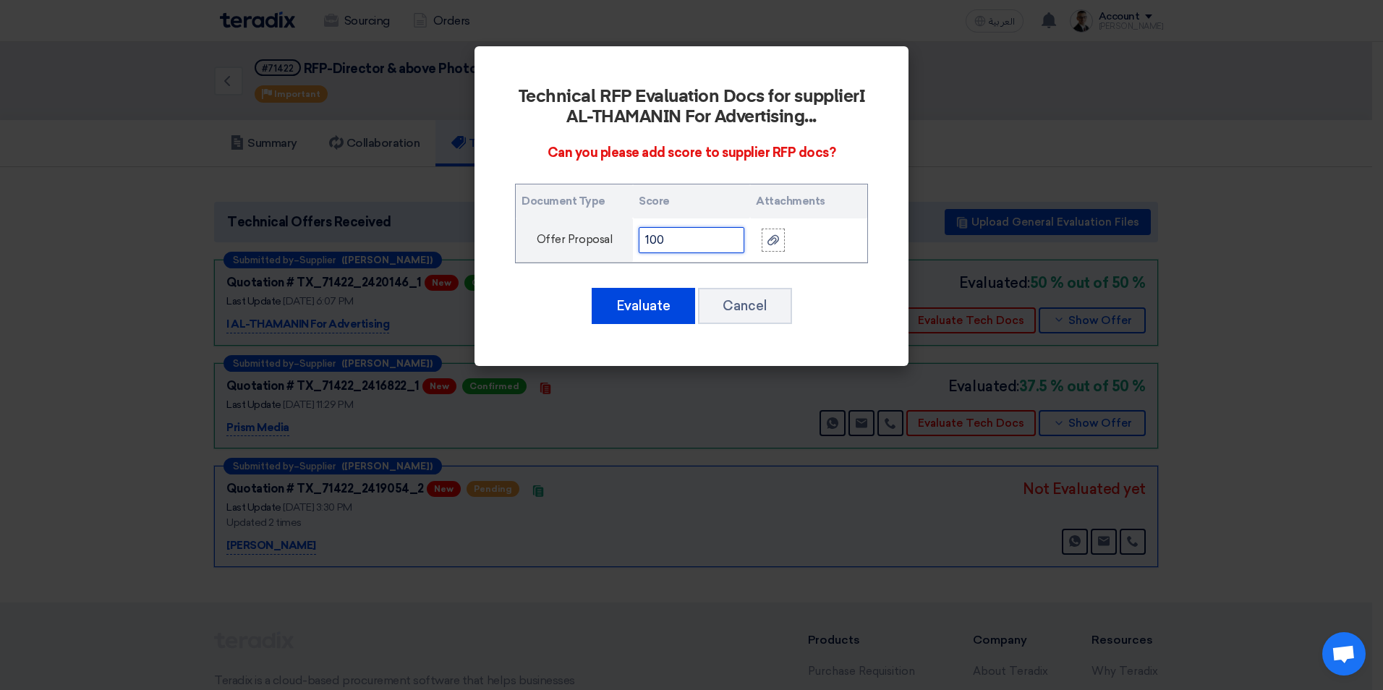
drag, startPoint x: 678, startPoint y: 239, endPoint x: 470, endPoint y: 229, distance: 208.6
click at [472, 232] on modal-container "Technical RFP Evaluation Docs for supplier I AL-THAMANIN For Advertising ... Ca…" at bounding box center [691, 345] width 1383 height 690
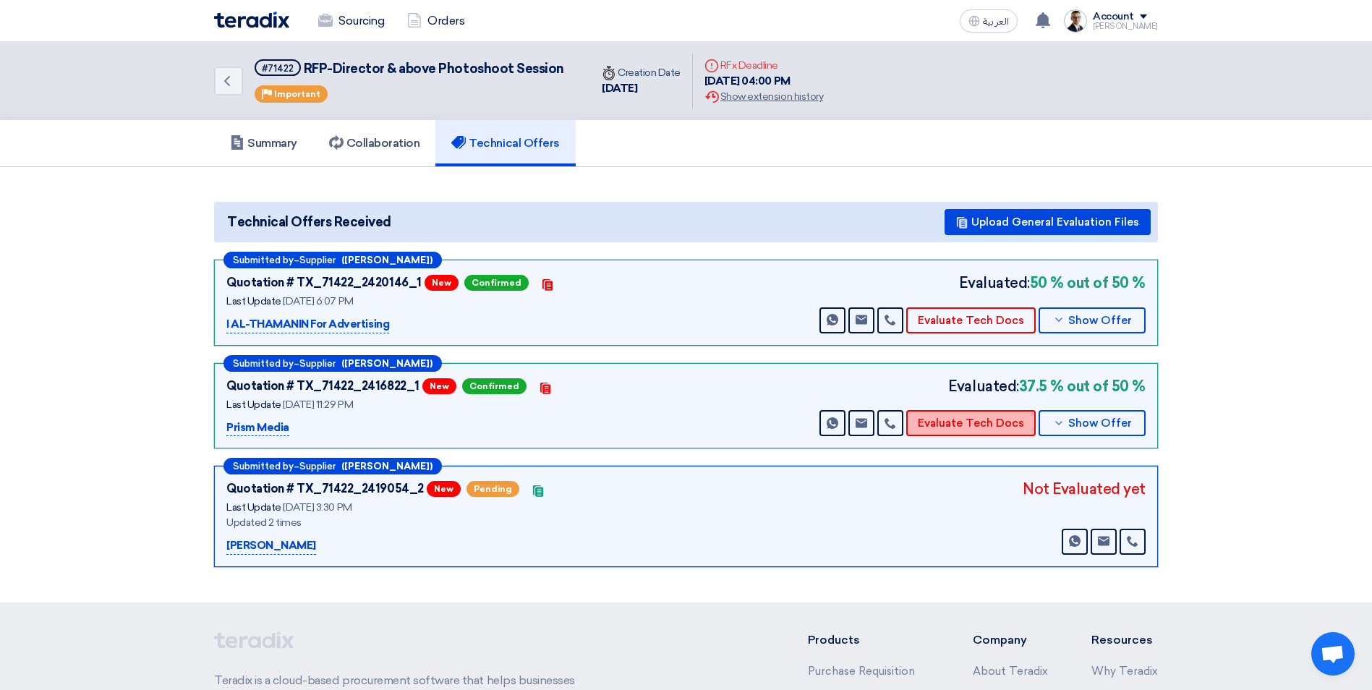
click at [943, 436] on button "Evaluate Tech Docs" at bounding box center [972, 423] width 130 height 26
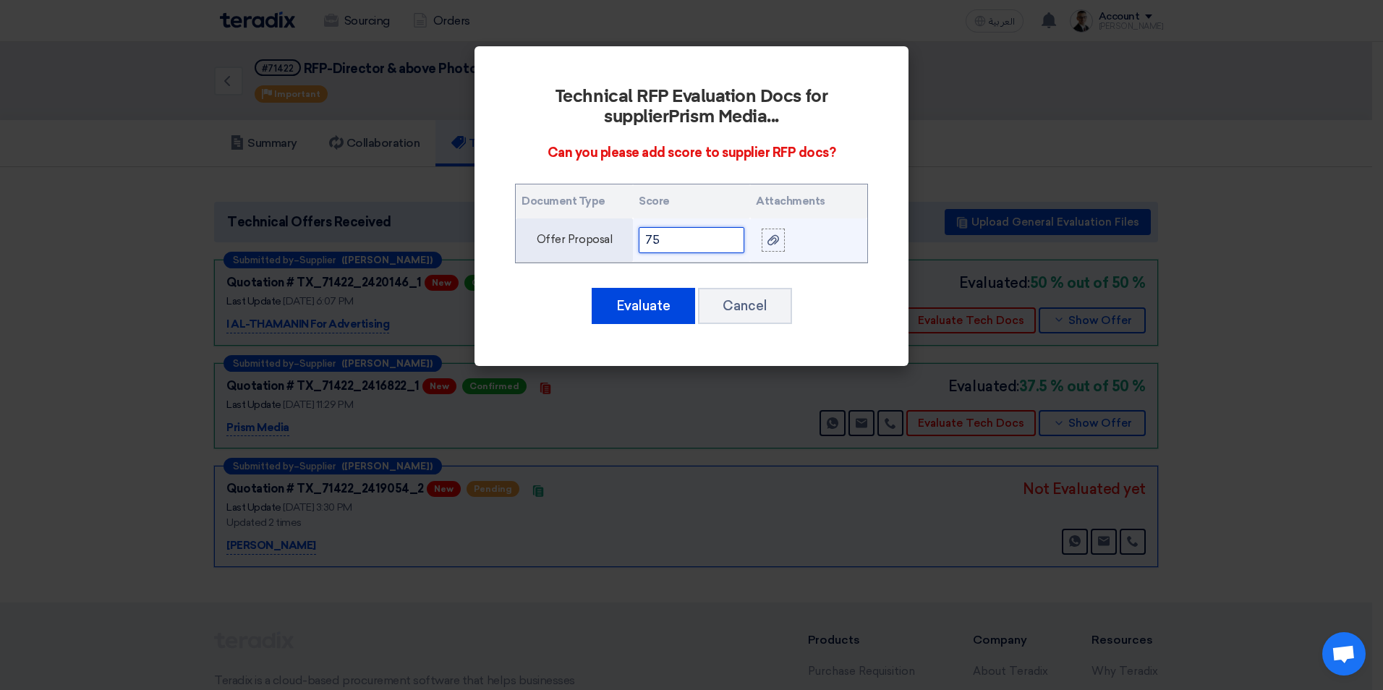
drag, startPoint x: 679, startPoint y: 241, endPoint x: 574, endPoint y: 237, distance: 105.0
click at [574, 237] on tr "Offer Proposal 75" at bounding box center [692, 240] width 352 height 44
drag, startPoint x: 677, startPoint y: 236, endPoint x: 532, endPoint y: 235, distance: 144.7
click at [541, 236] on tr "Offer Proposal 90" at bounding box center [692, 240] width 352 height 44
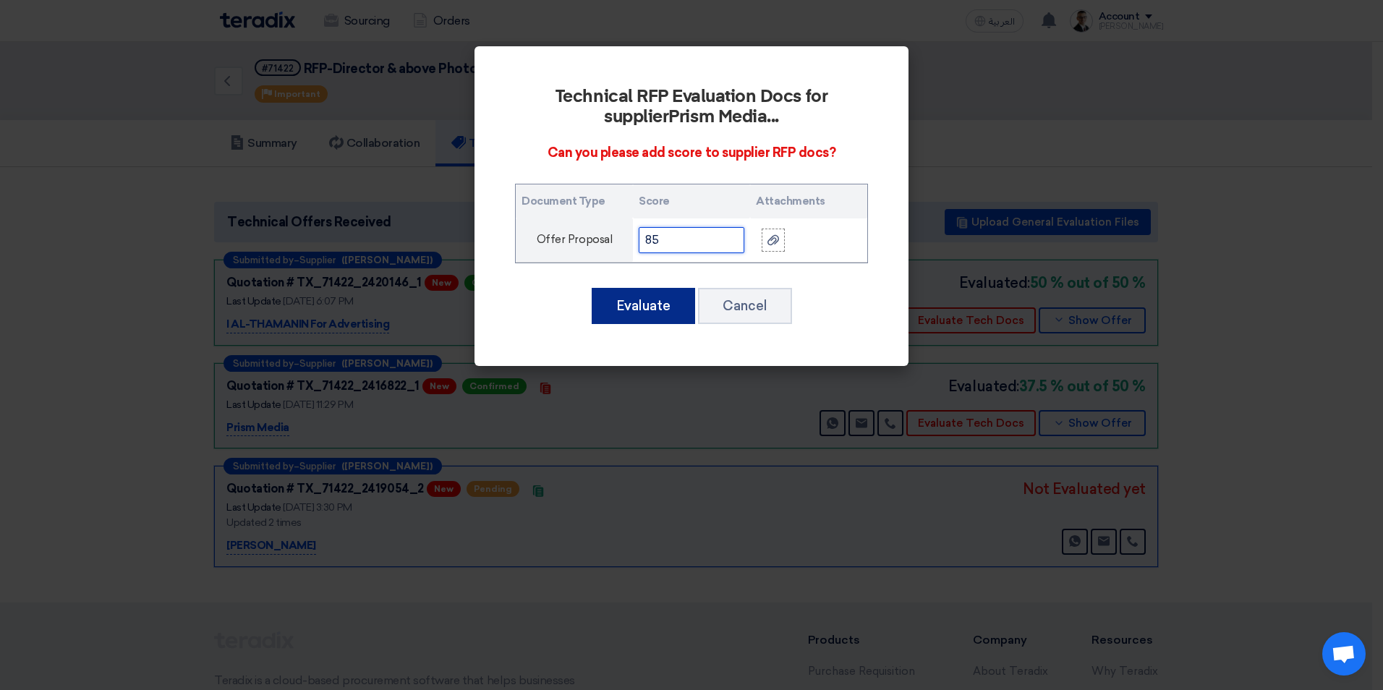
type input "85"
click at [640, 309] on button "Evaluate" at bounding box center [643, 306] width 103 height 36
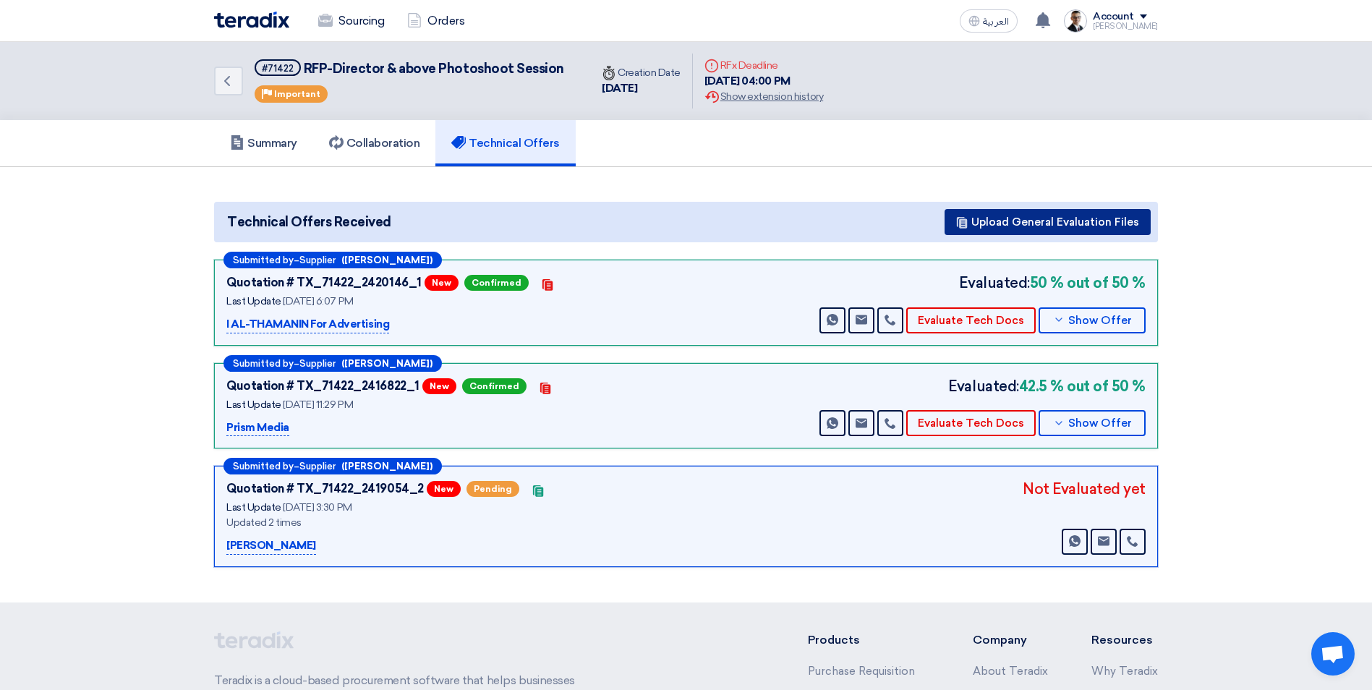
click at [1066, 220] on button "Upload General Evaluation Files" at bounding box center [1048, 222] width 206 height 26
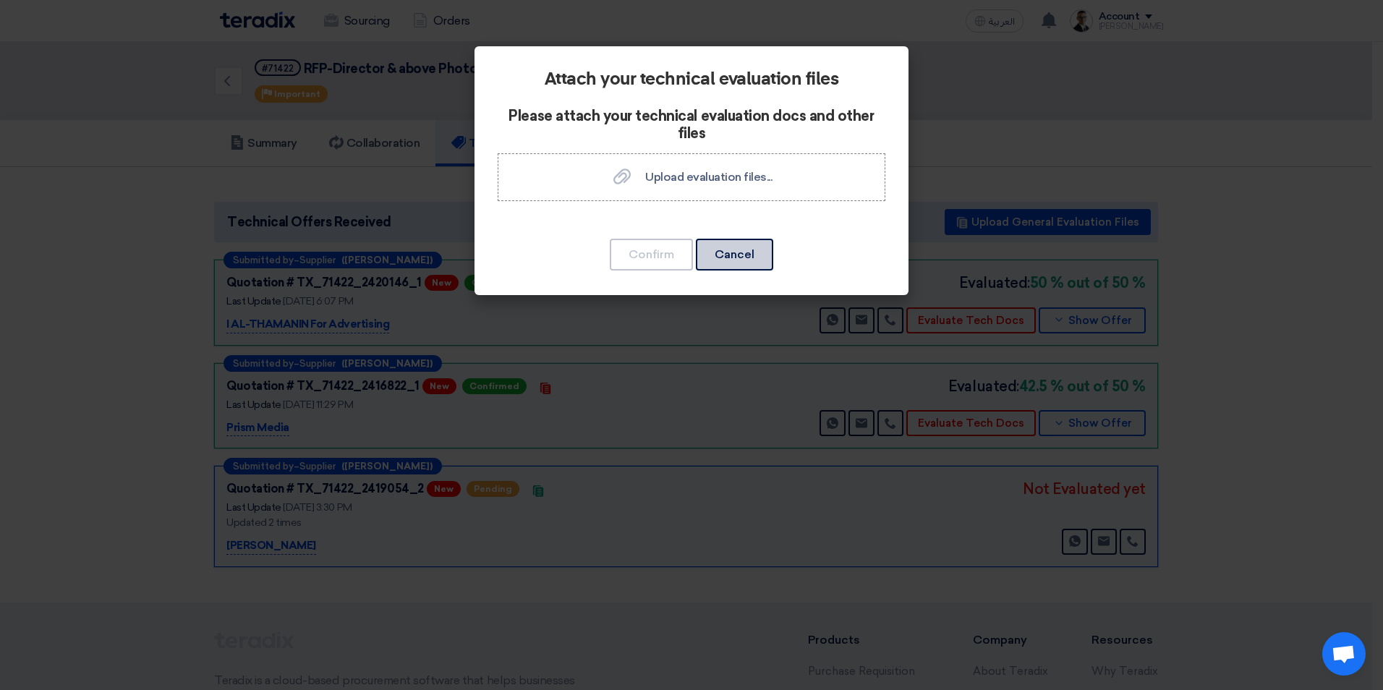
click at [739, 248] on button "Cancel" at bounding box center [734, 255] width 77 height 32
